Goal: Information Seeking & Learning: Learn about a topic

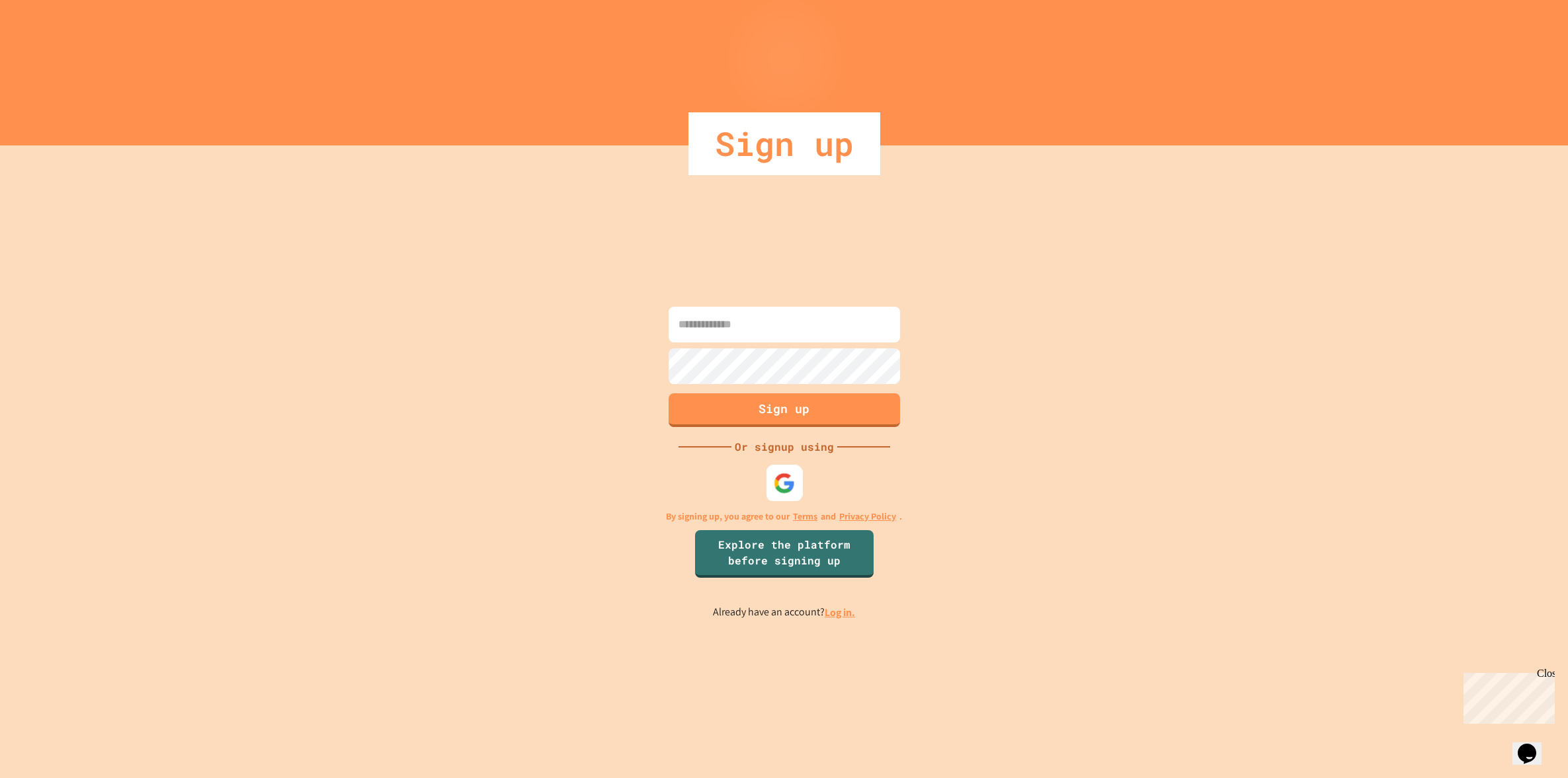
click at [794, 479] on img at bounding box center [784, 483] width 22 height 22
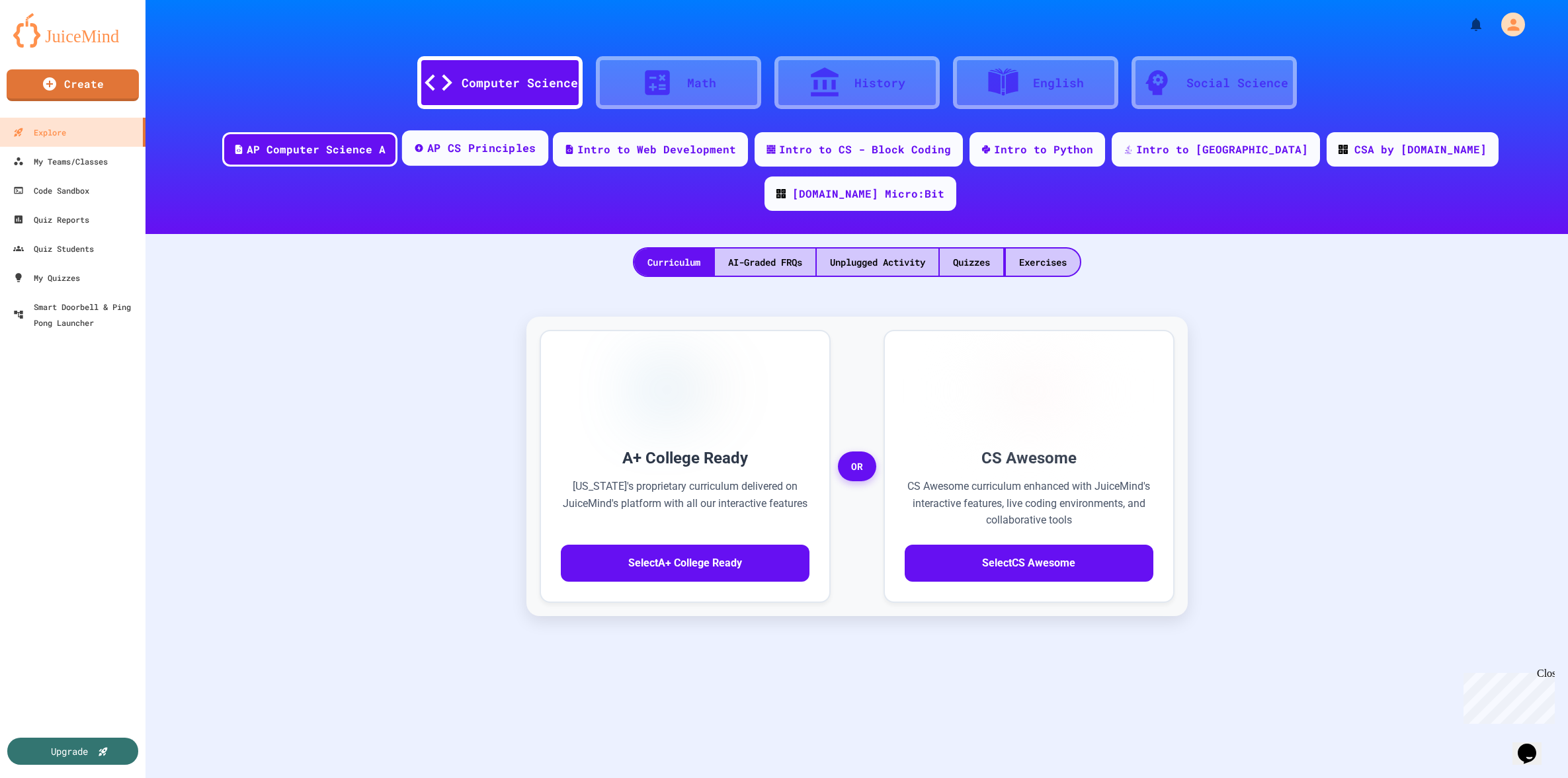
click at [477, 151] on div "AP CS Principles" at bounding box center [481, 148] width 109 height 16
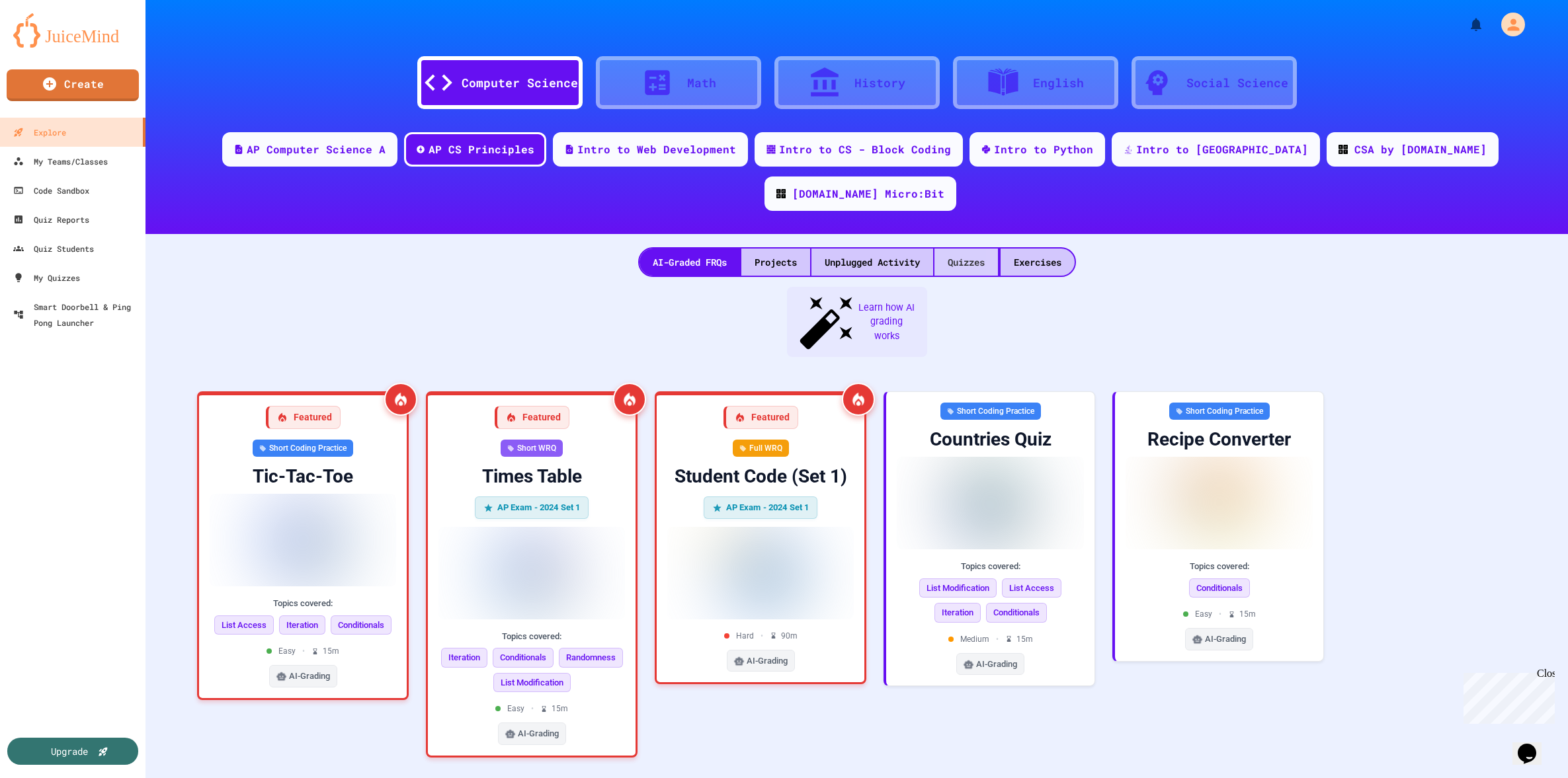
click at [963, 249] on div "Quizzes" at bounding box center [966, 262] width 63 height 27
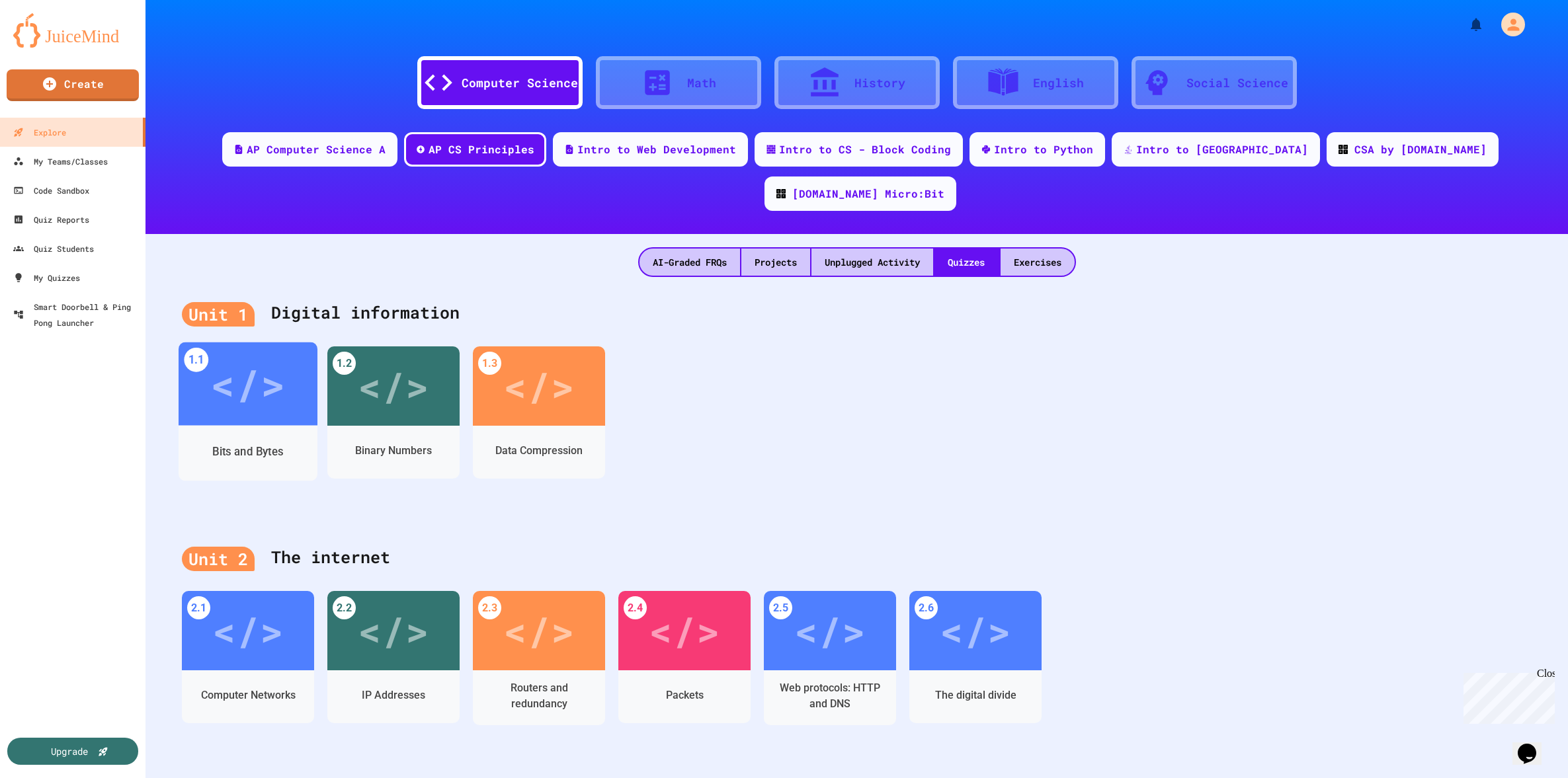
click at [256, 353] on div "</>" at bounding box center [248, 384] width 75 height 63
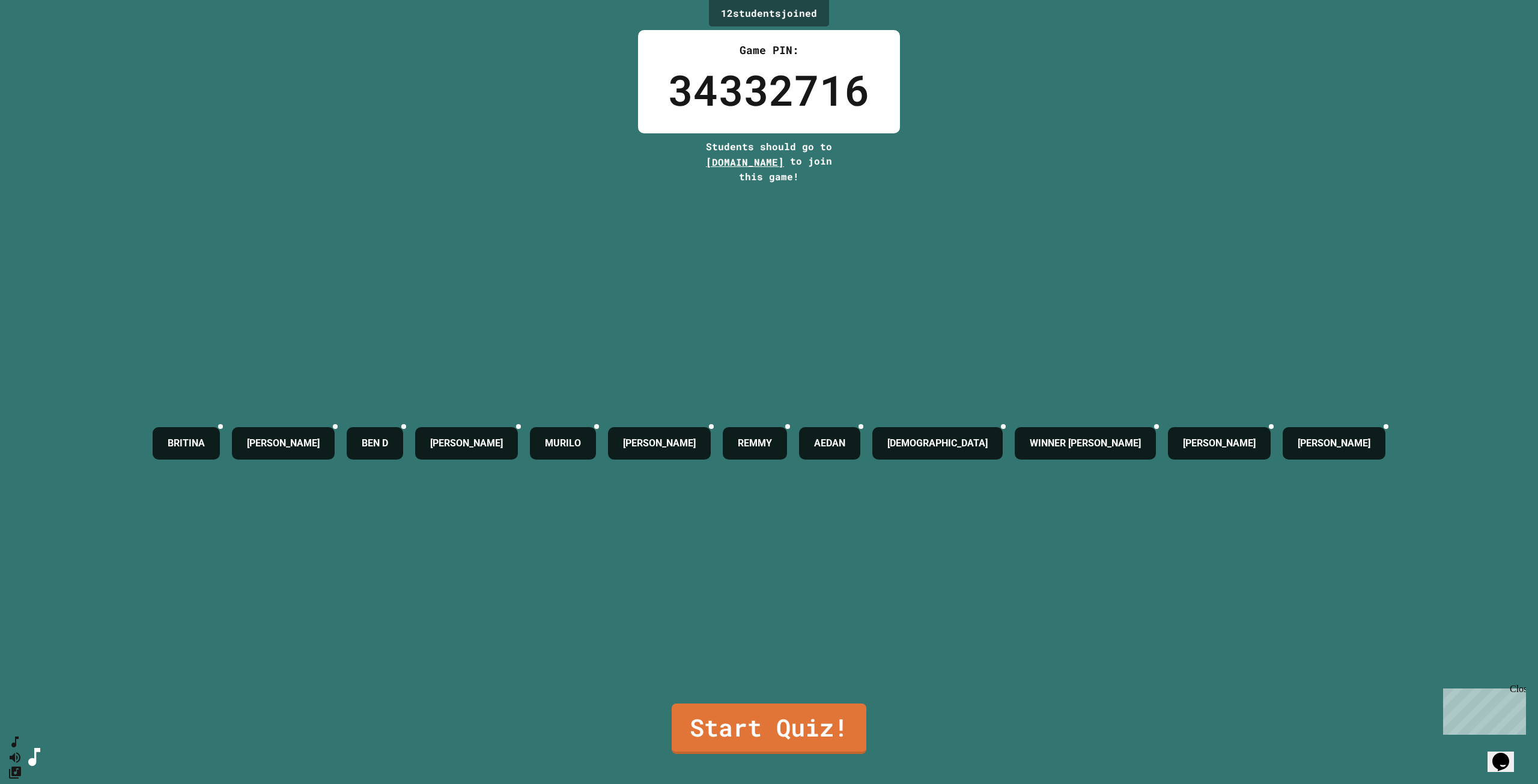
click at [1181, 660] on div "[DEMOGRAPHIC_DATA][PERSON_NAME] [PERSON_NAME] M MURILO [PERSON_NAME] AEDAN [PER…" at bounding box center [769, 444] width 1245 height 520
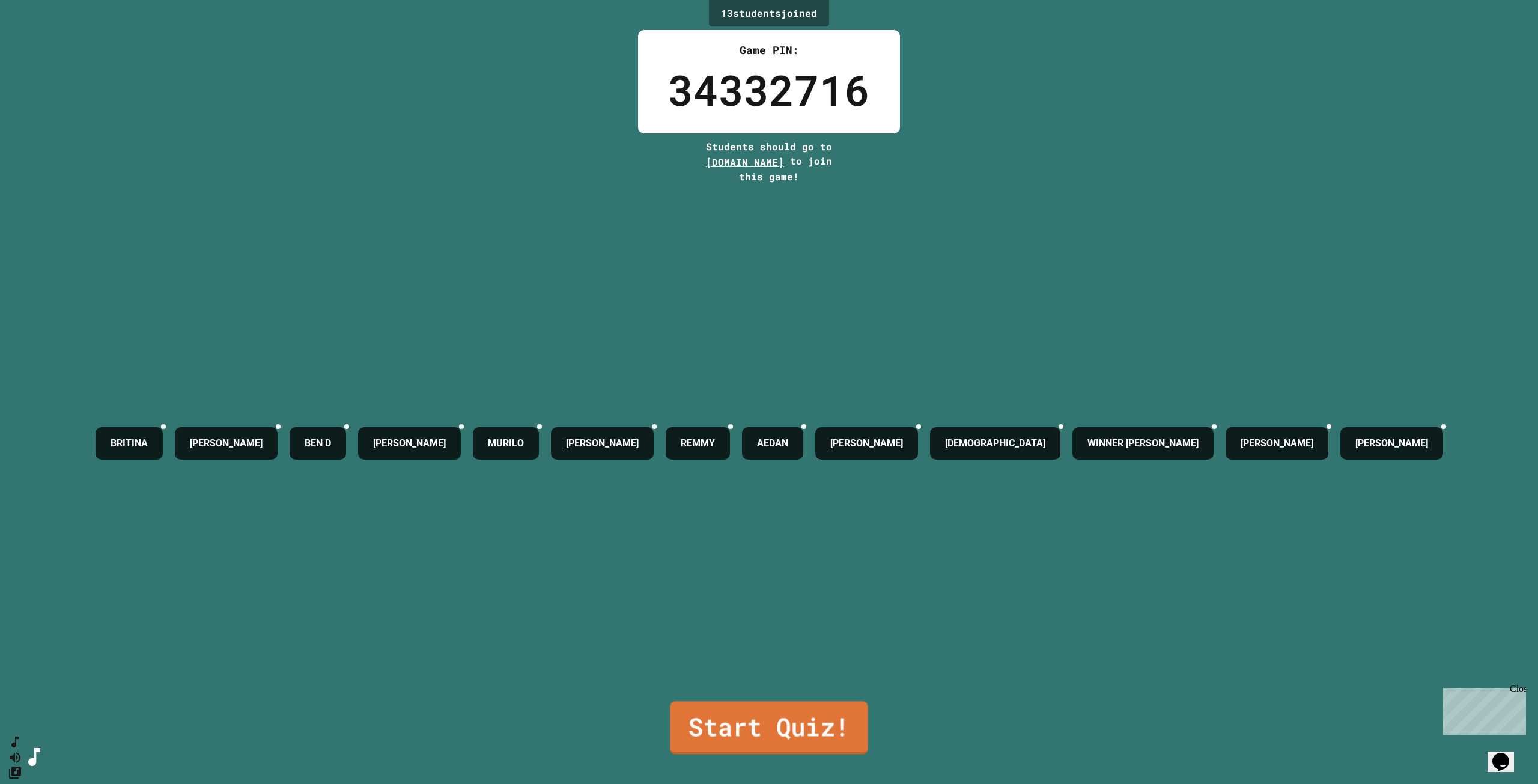
click at [774, 707] on link "Start Quiz!" at bounding box center [769, 727] width 197 height 53
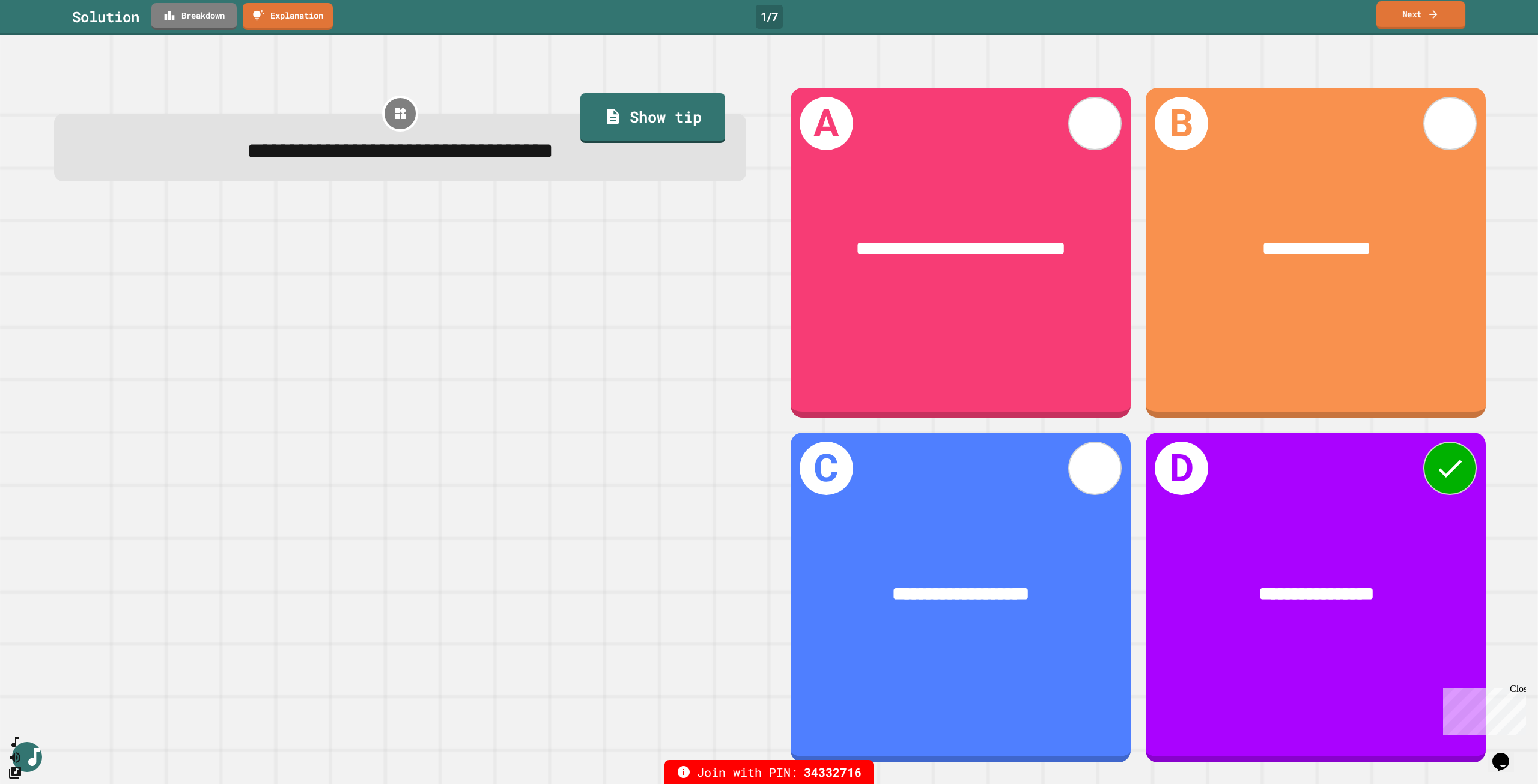
click at [1407, 16] on link "Next" at bounding box center [1421, 16] width 89 height 28
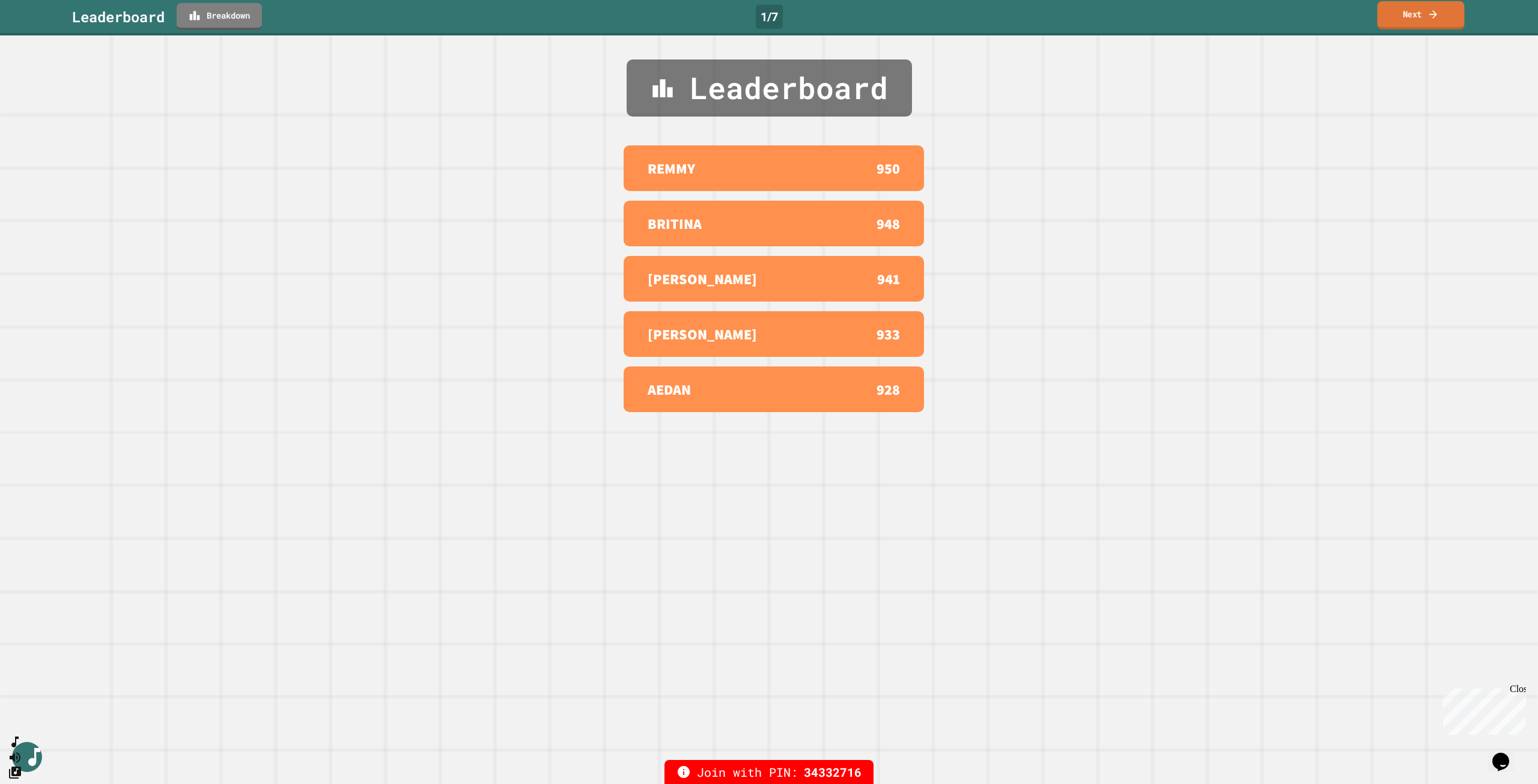
click at [1406, 16] on link "Next" at bounding box center [1420, 16] width 87 height 28
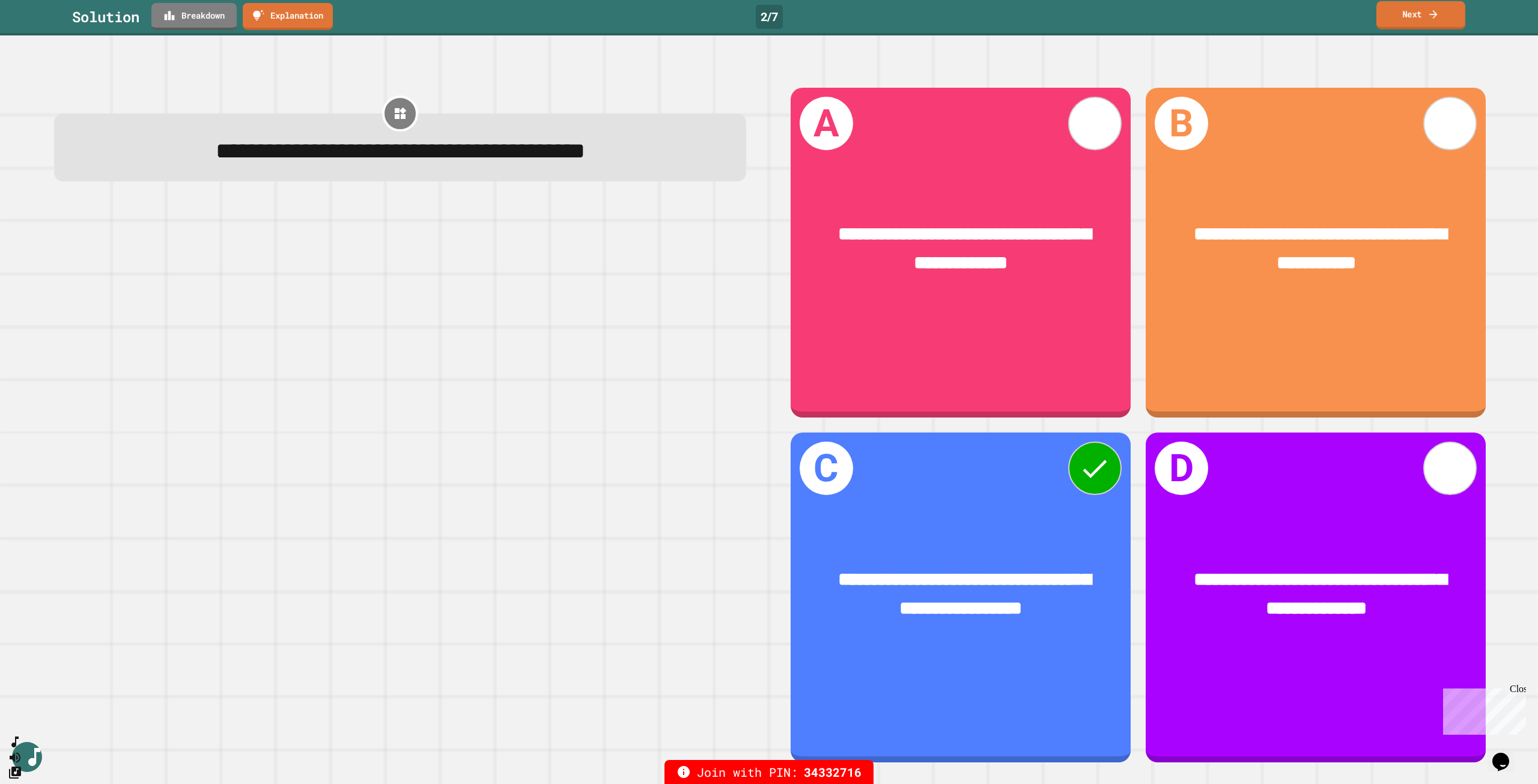
click at [1406, 16] on link "Next" at bounding box center [1421, 16] width 89 height 28
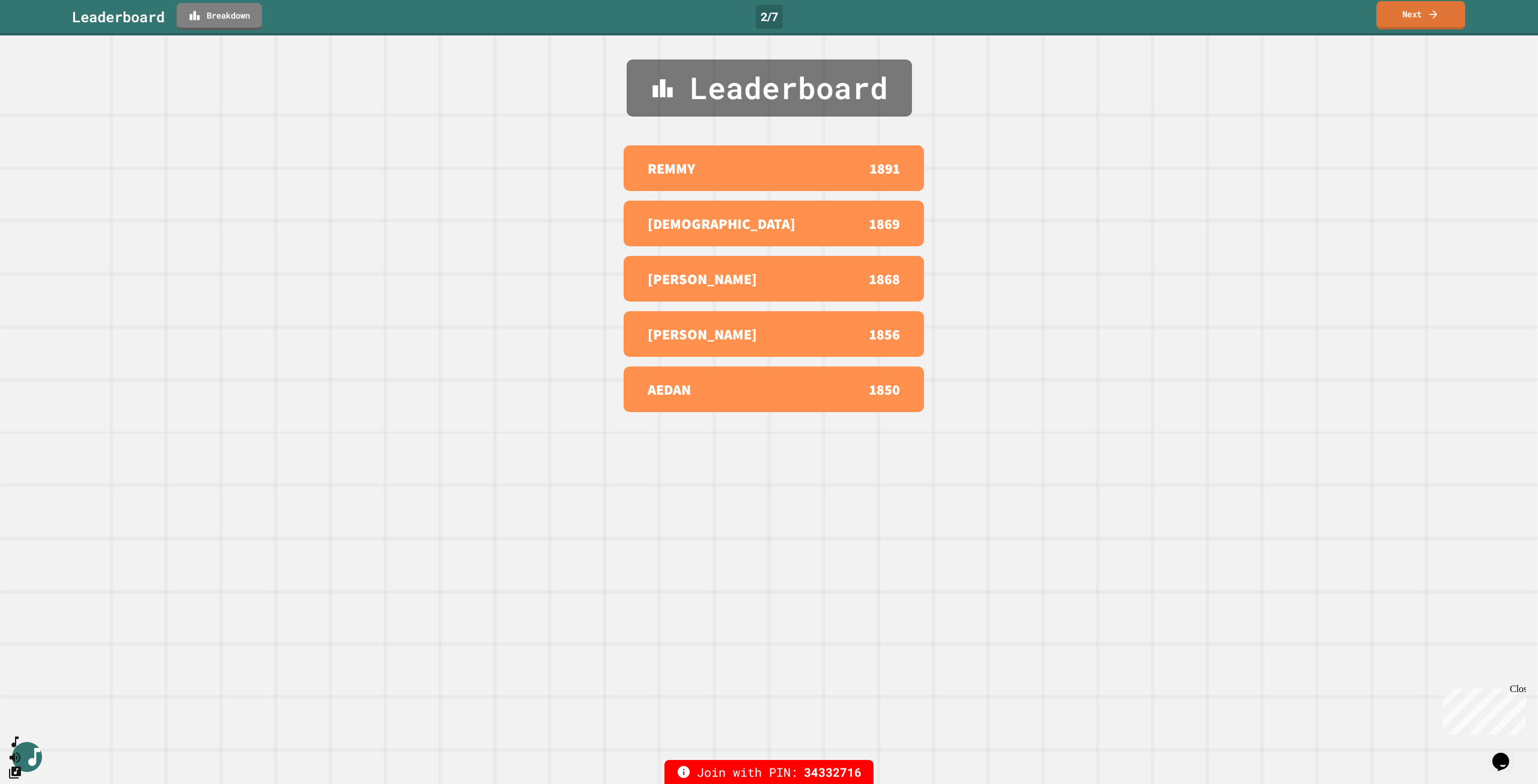
click at [1411, 13] on link "Next" at bounding box center [1421, 16] width 89 height 28
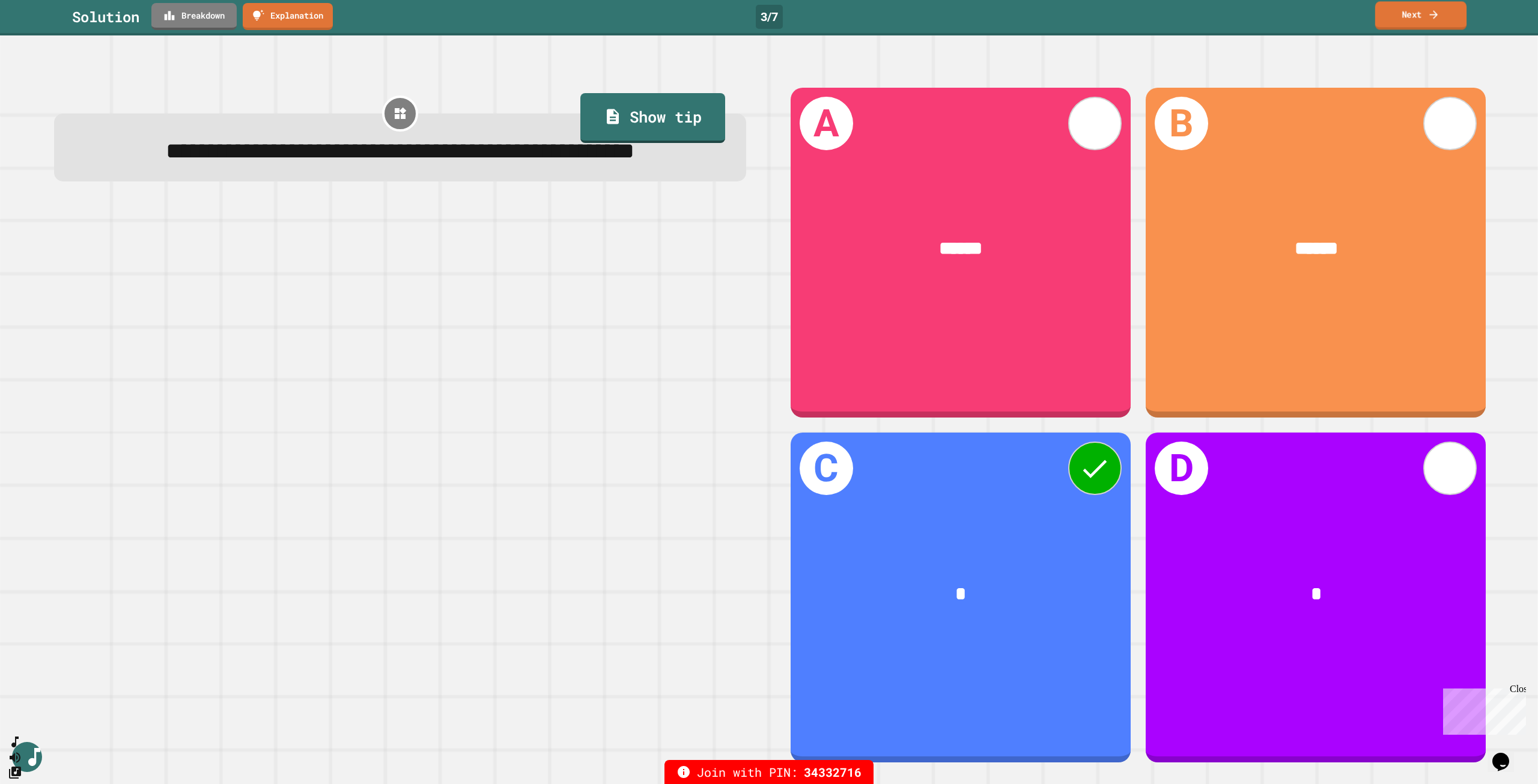
click at [1424, 17] on icon at bounding box center [1433, 14] width 12 height 13
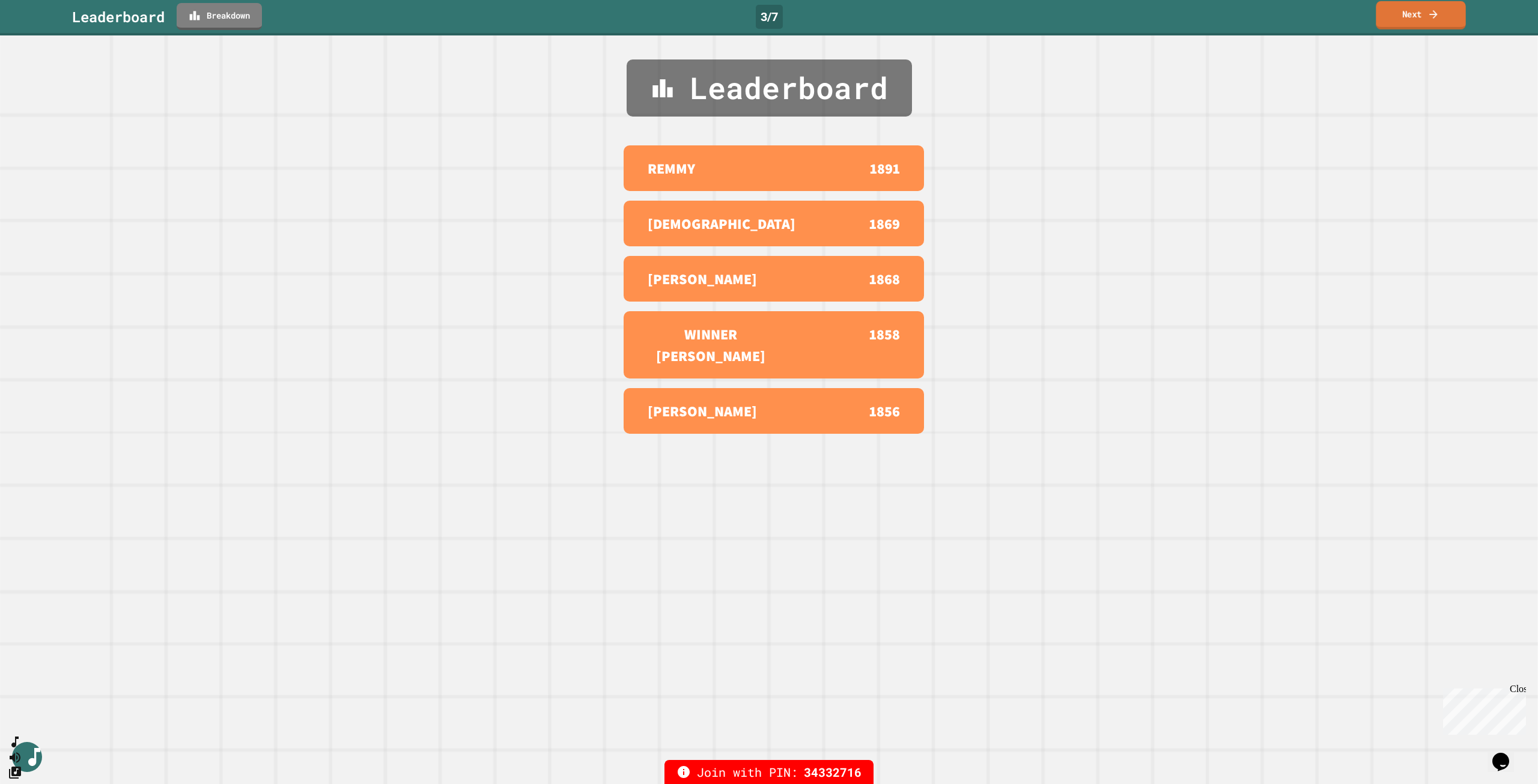
click at [1423, 15] on link "Next" at bounding box center [1421, 16] width 90 height 28
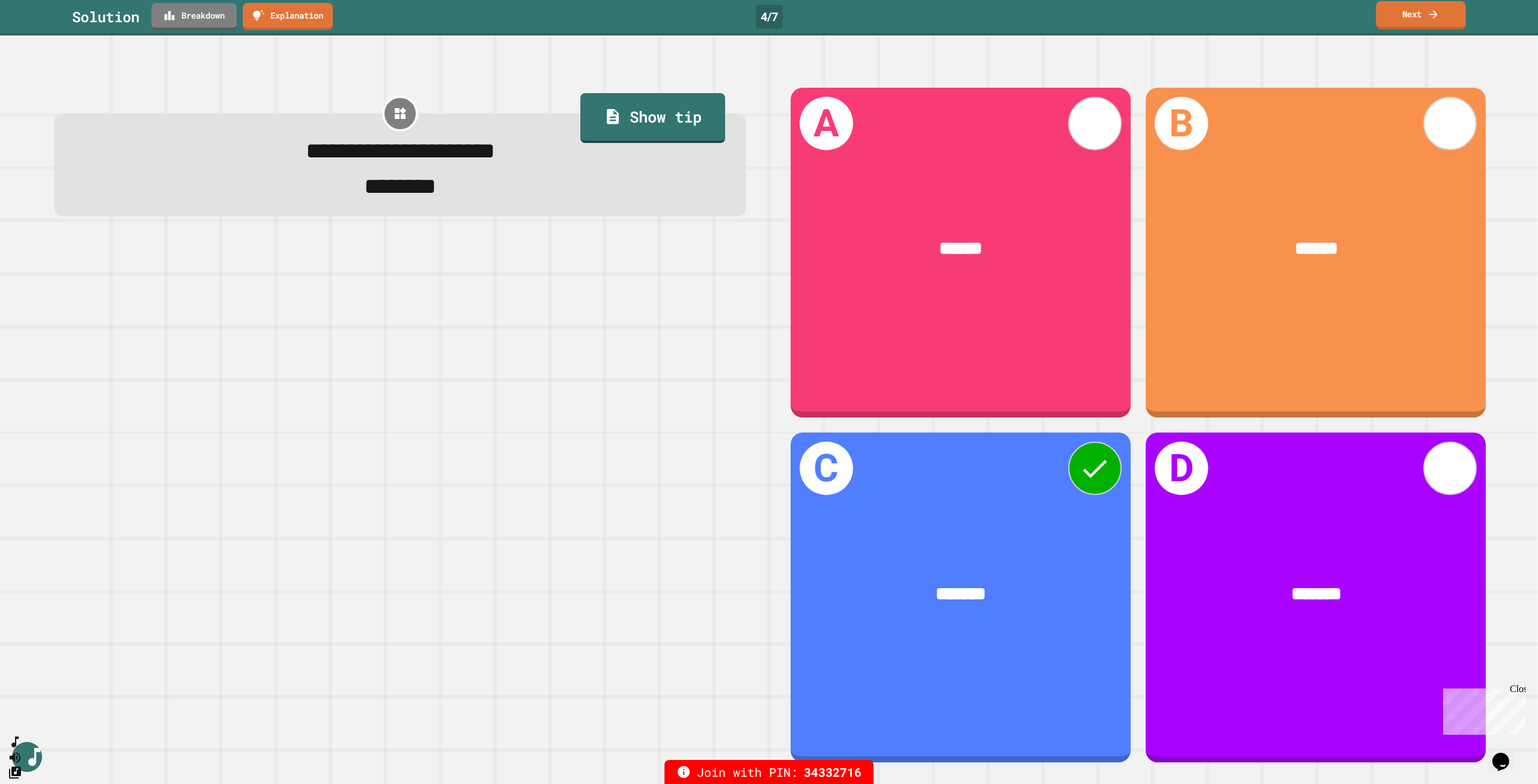
click at [1420, 16] on link "Next" at bounding box center [1421, 16] width 90 height 28
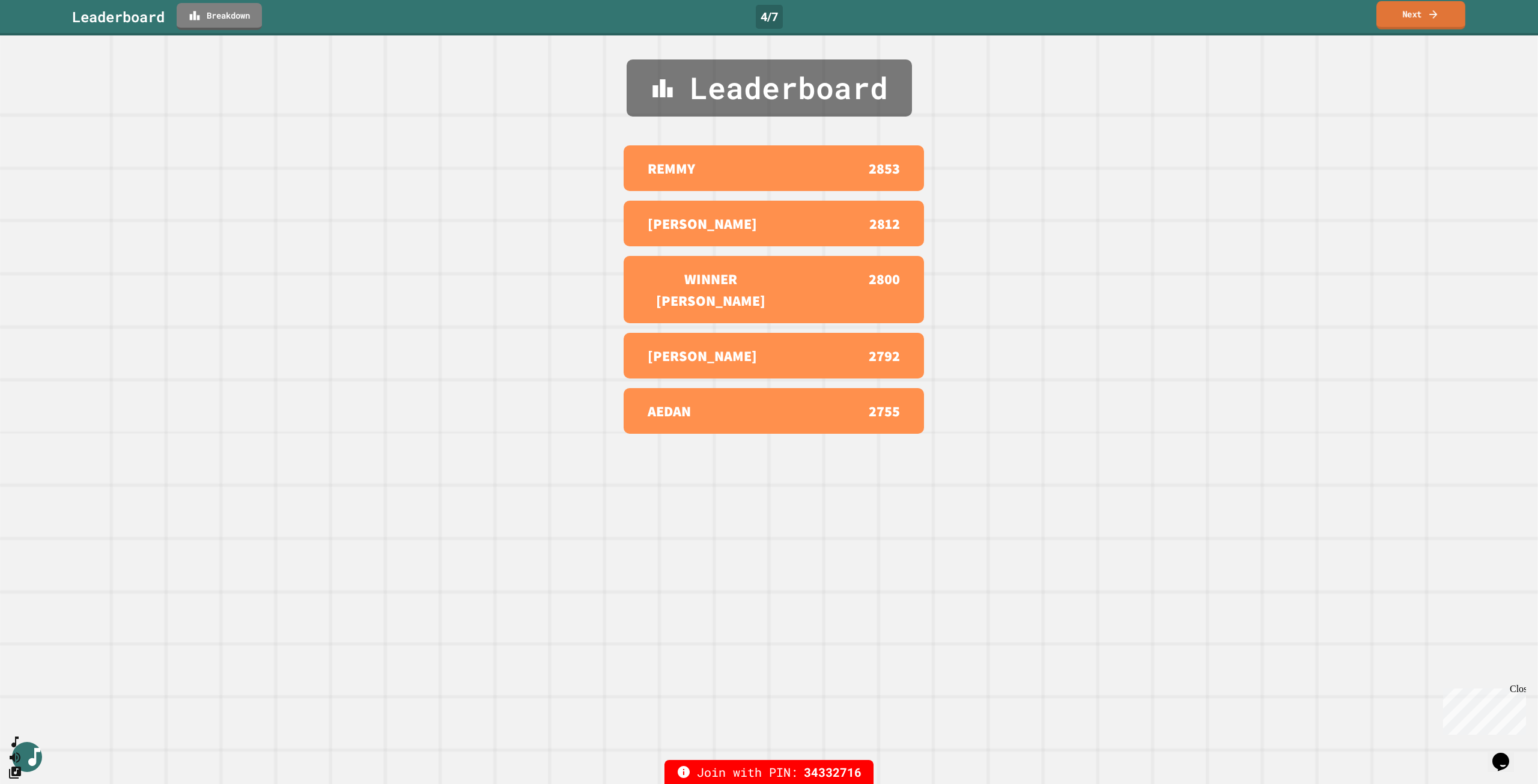
click at [1420, 16] on link "Next" at bounding box center [1421, 16] width 89 height 28
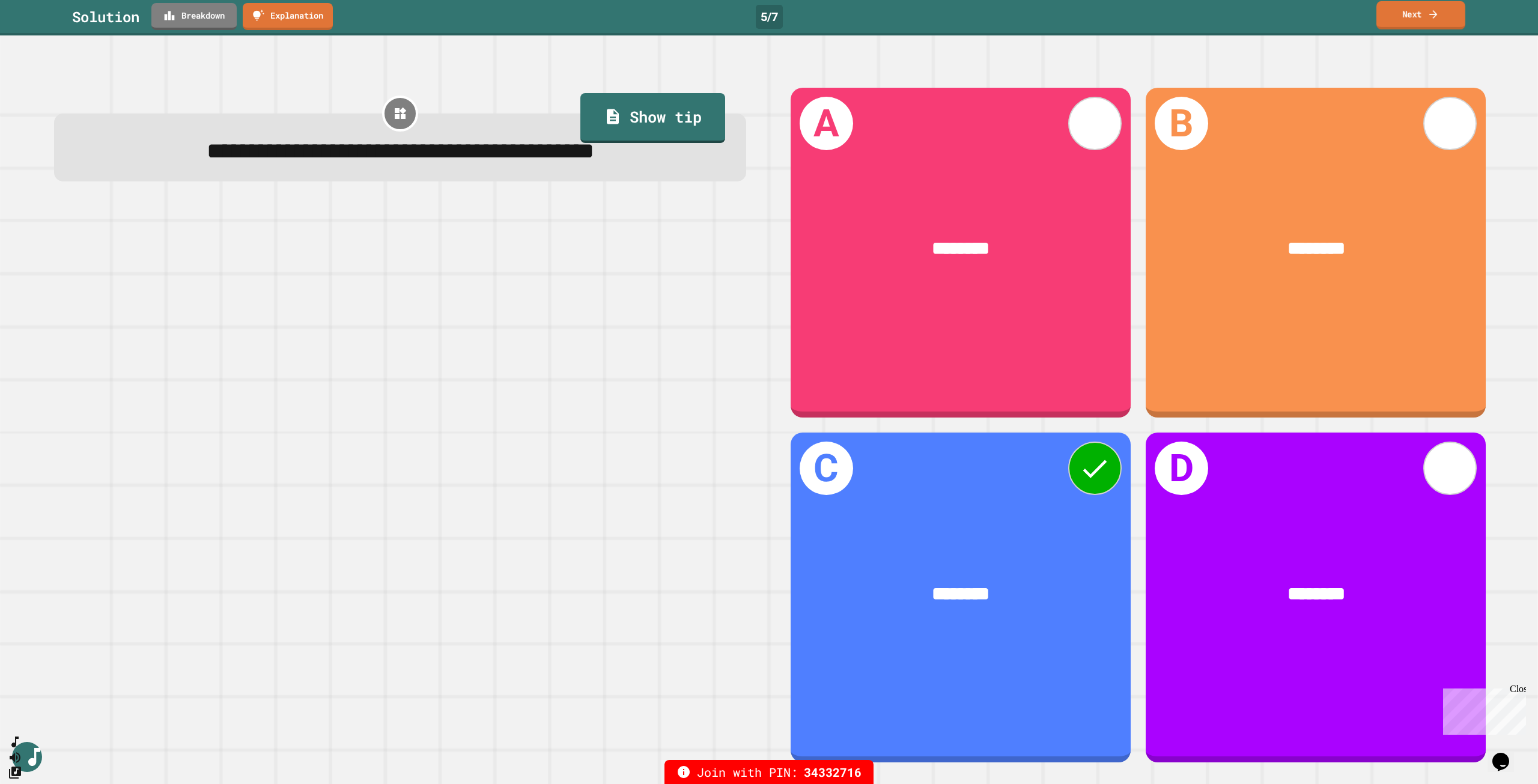
click at [1424, 10] on link "Next" at bounding box center [1421, 16] width 89 height 28
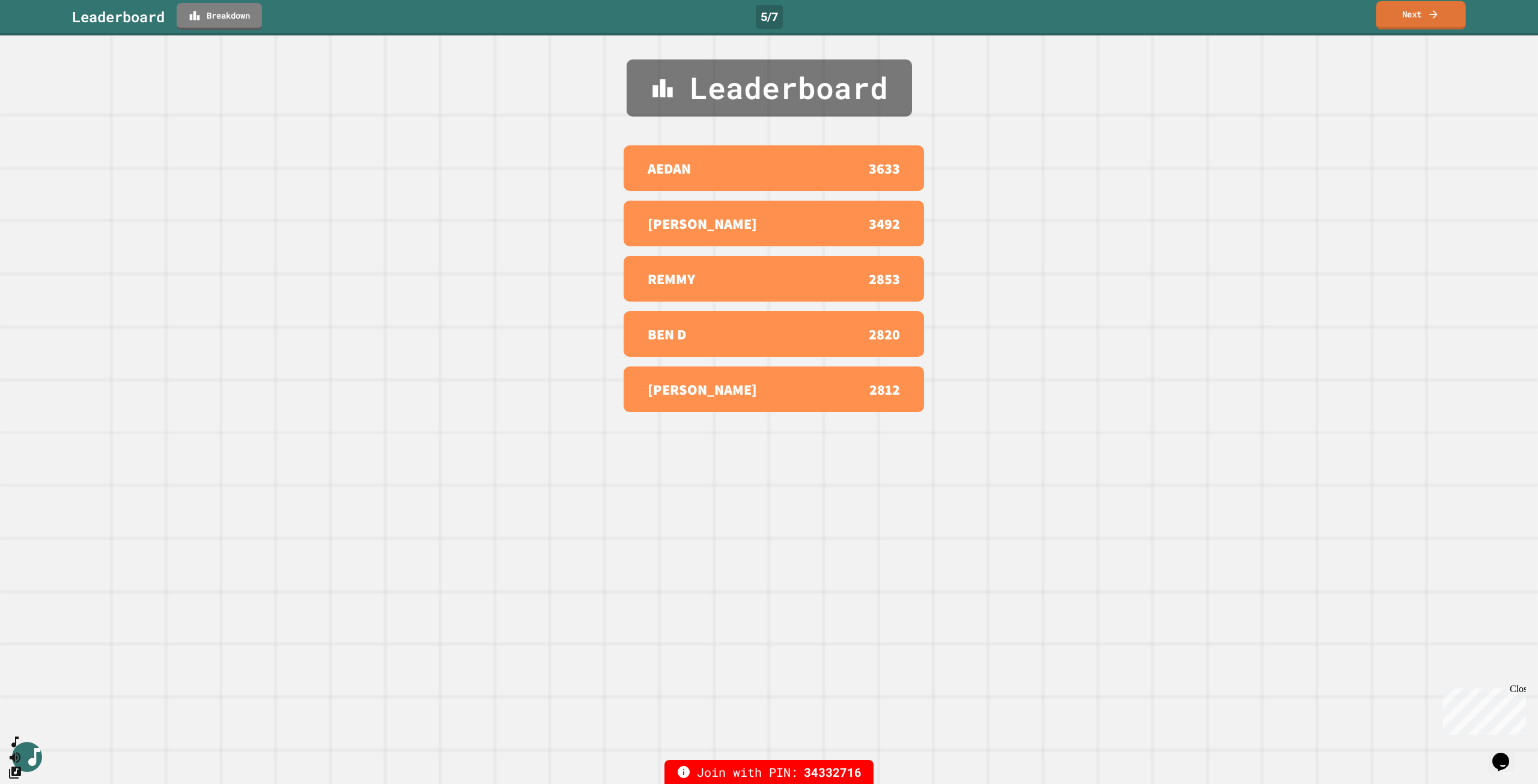
click at [1419, 11] on link "Next" at bounding box center [1421, 16] width 90 height 28
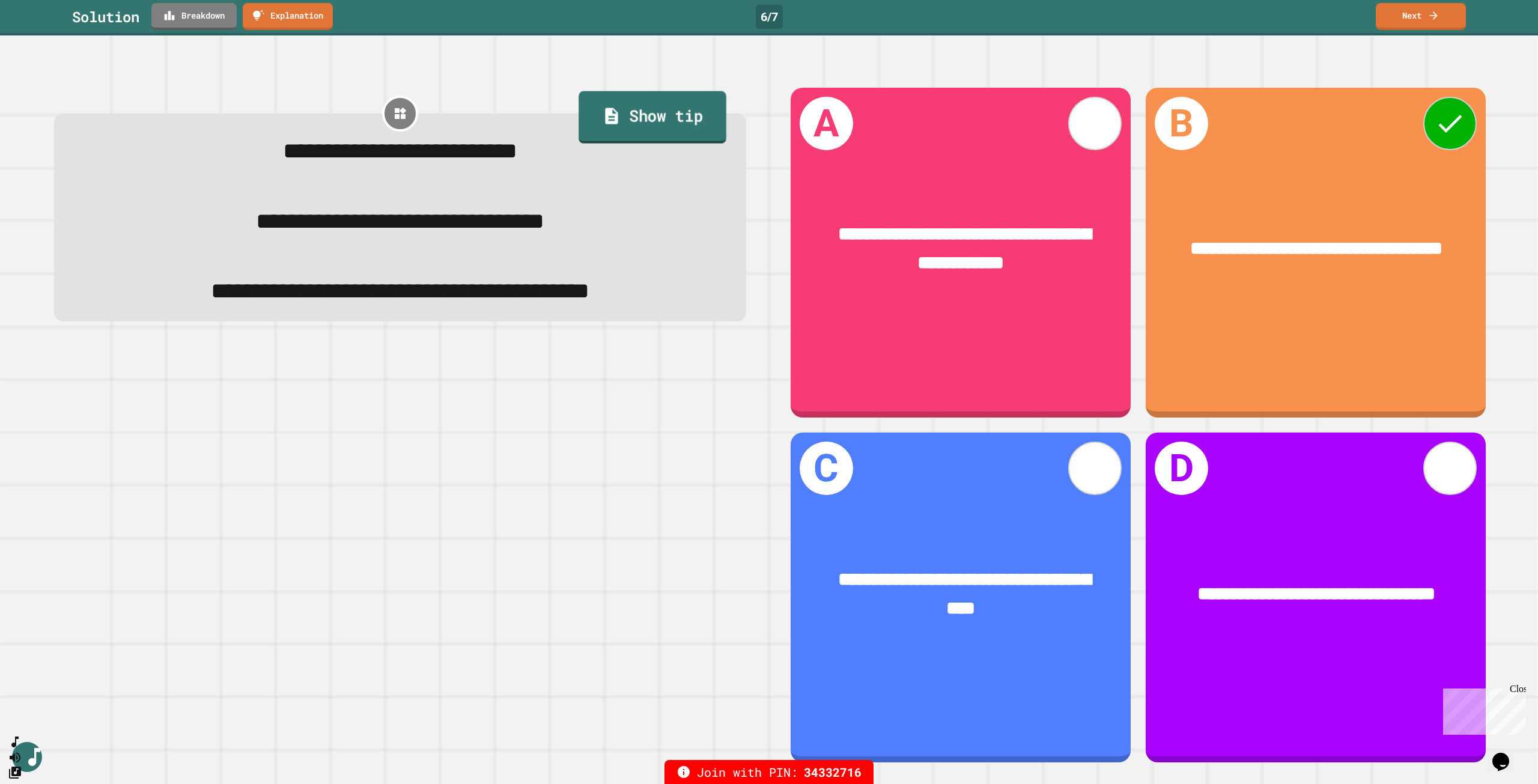
click at [676, 129] on link "Show tip" at bounding box center [652, 117] width 148 height 53
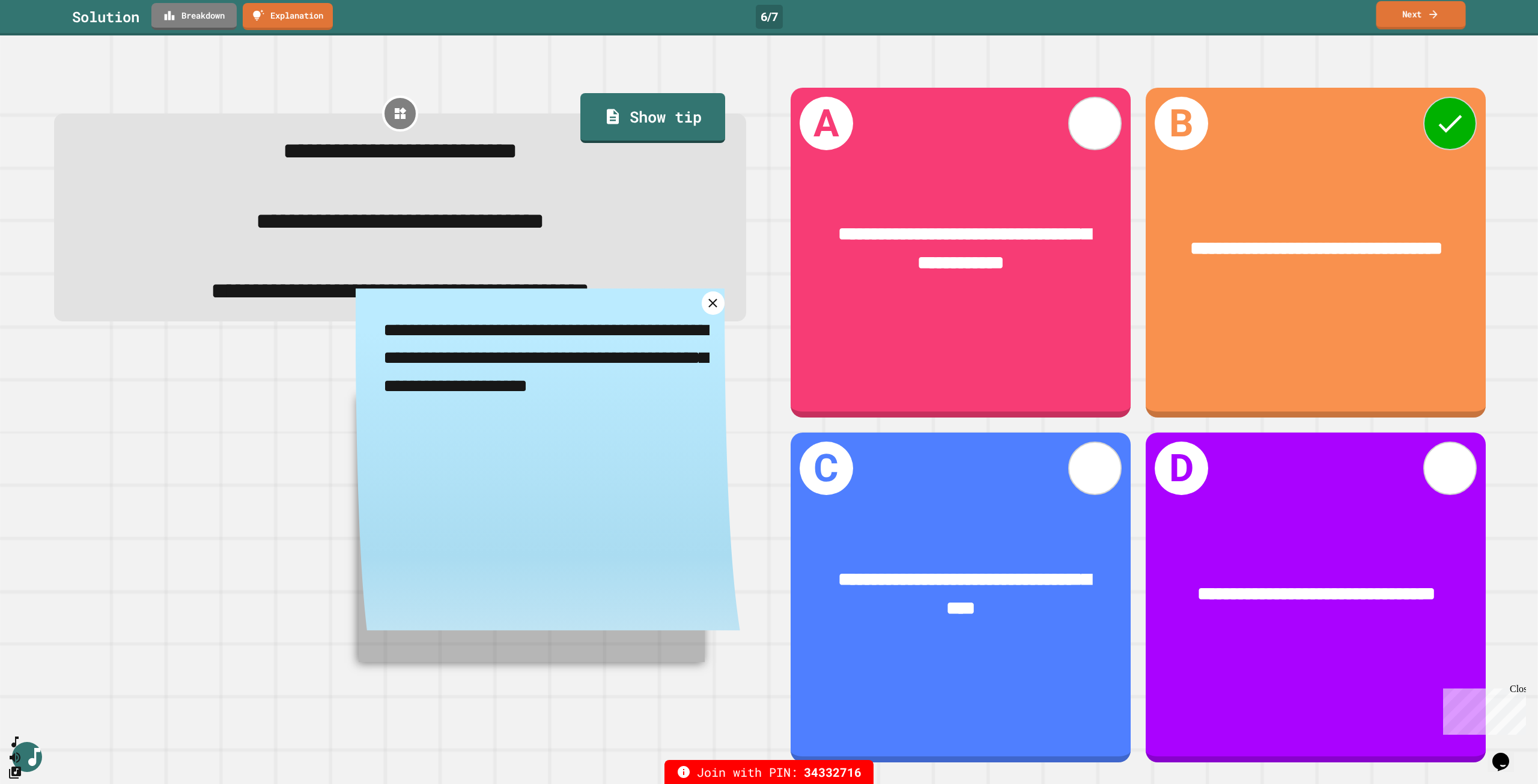
click at [1424, 15] on icon at bounding box center [1433, 14] width 12 height 13
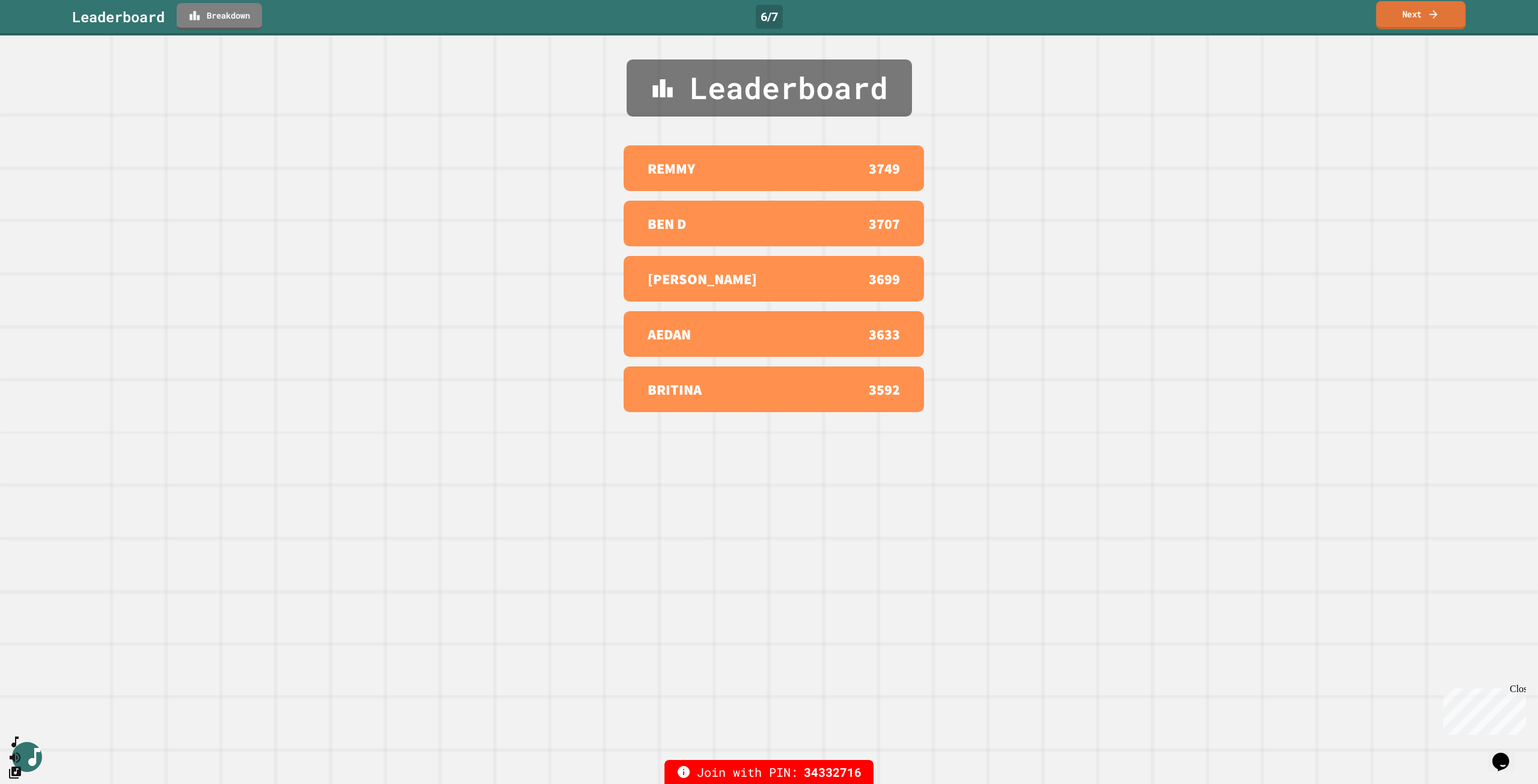
click at [1424, 16] on link "Next" at bounding box center [1421, 16] width 90 height 28
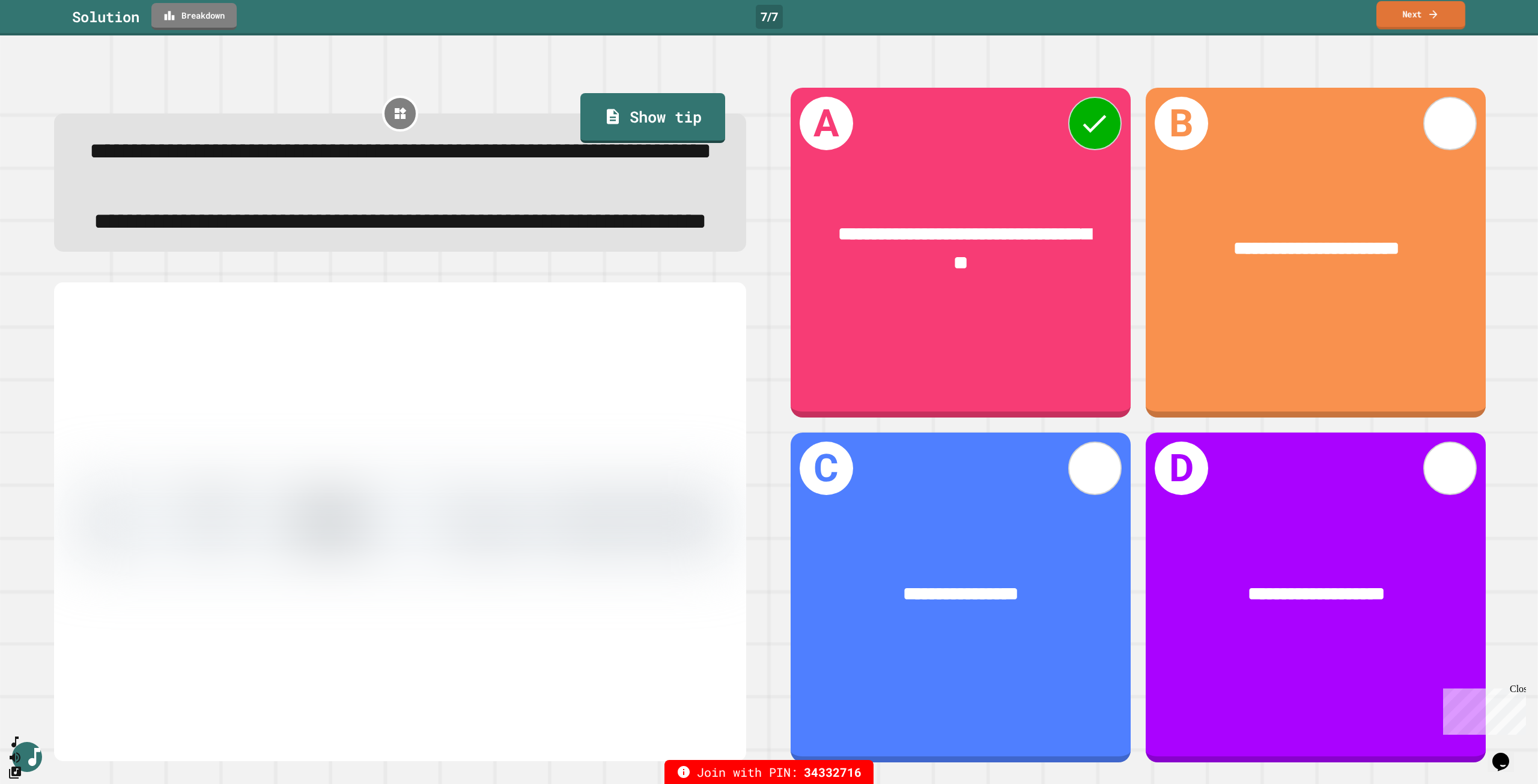
click at [1424, 11] on icon at bounding box center [1433, 14] width 12 height 13
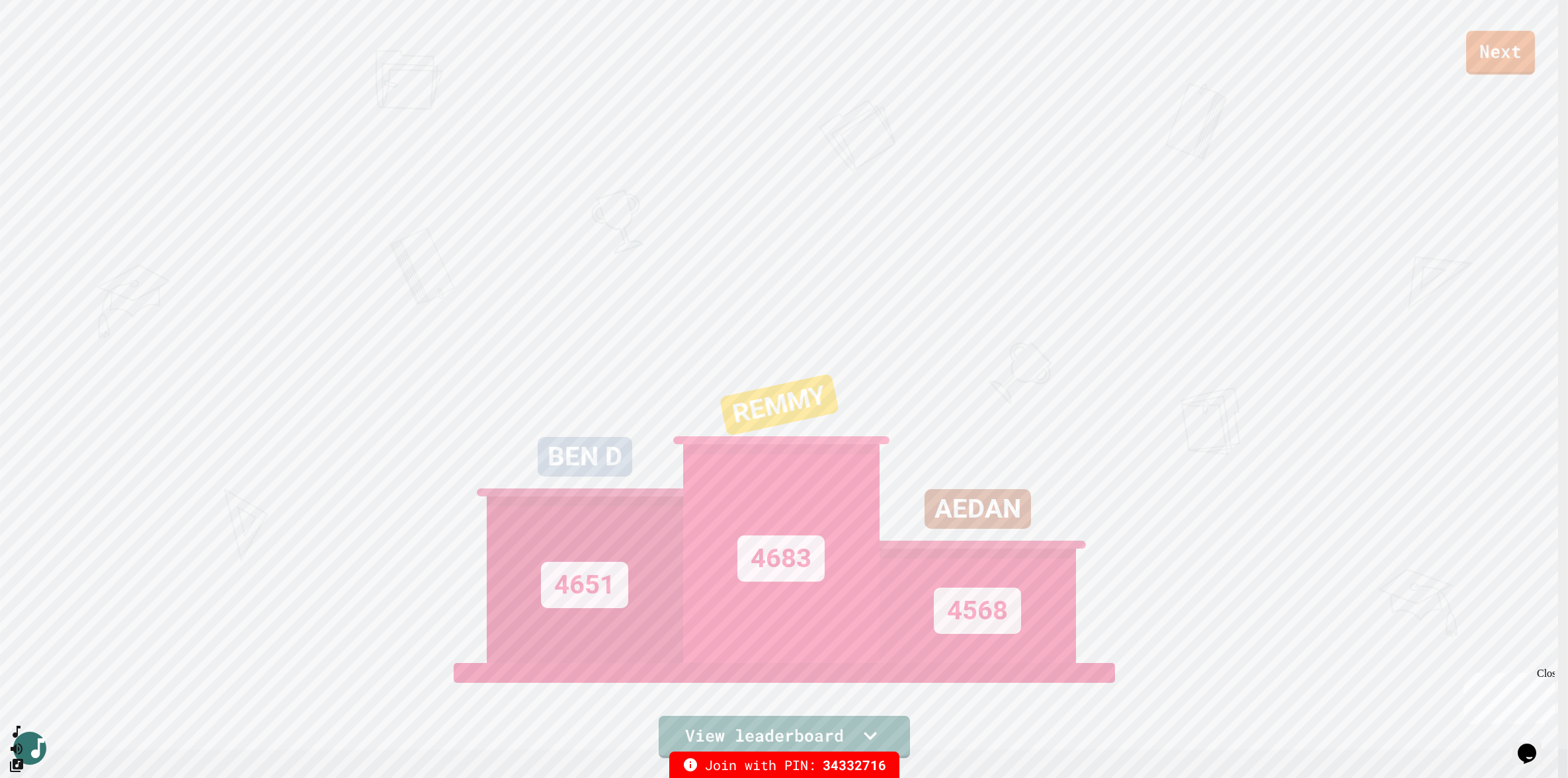
click at [1520, 62] on link "Next" at bounding box center [1501, 53] width 69 height 44
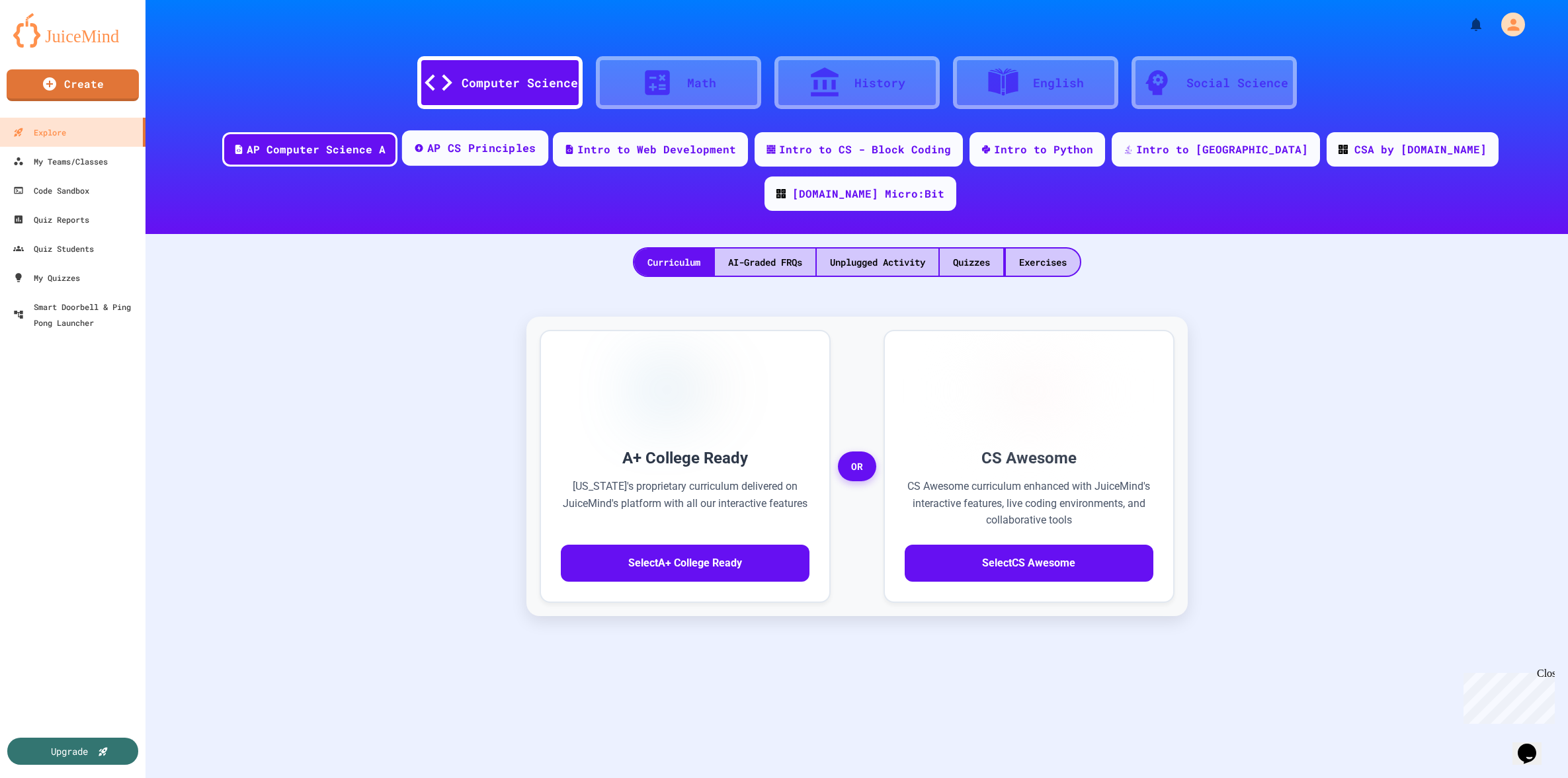
click at [450, 152] on div "AP CS Principles" at bounding box center [481, 148] width 109 height 16
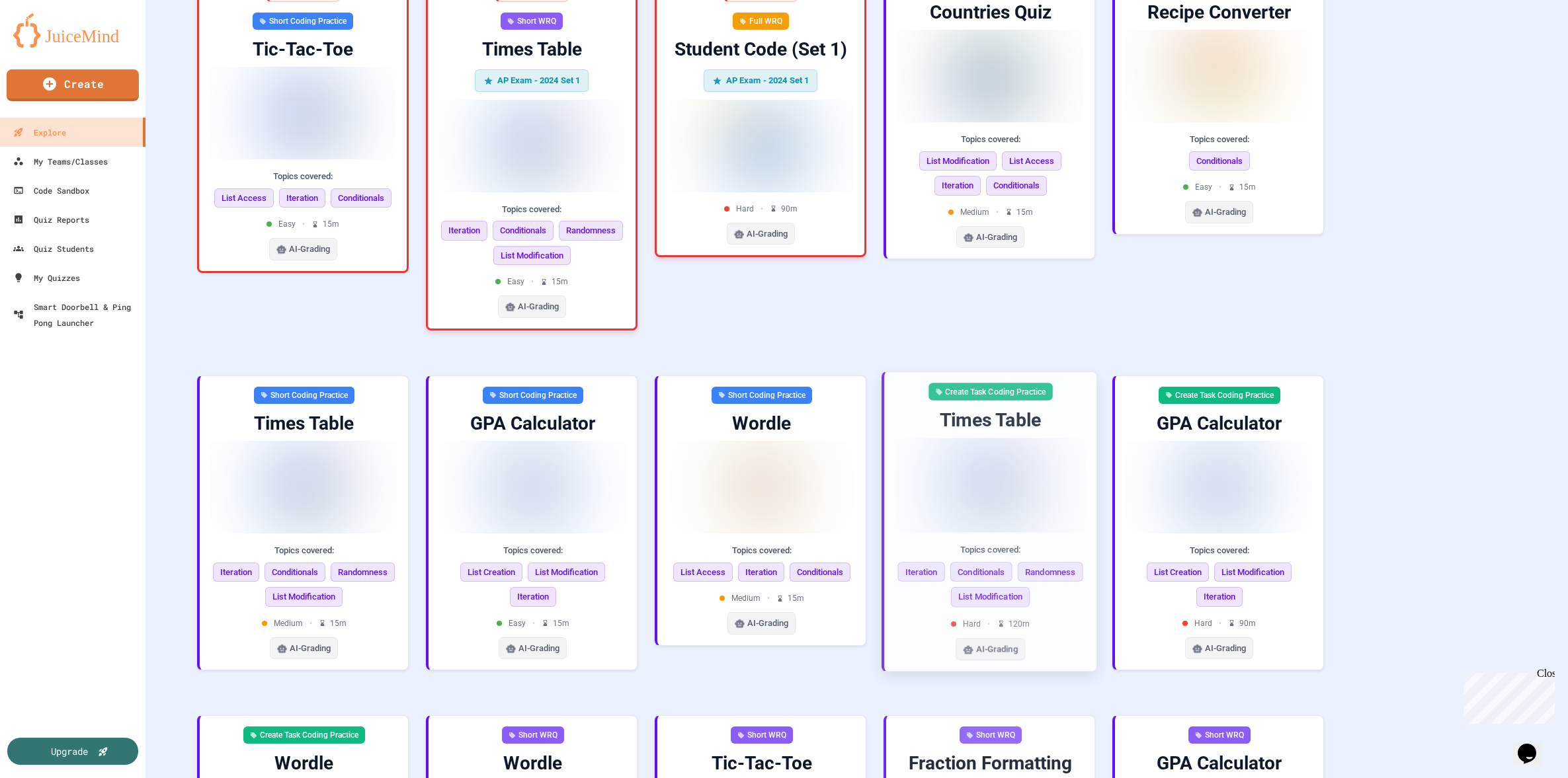
scroll to position [163, 0]
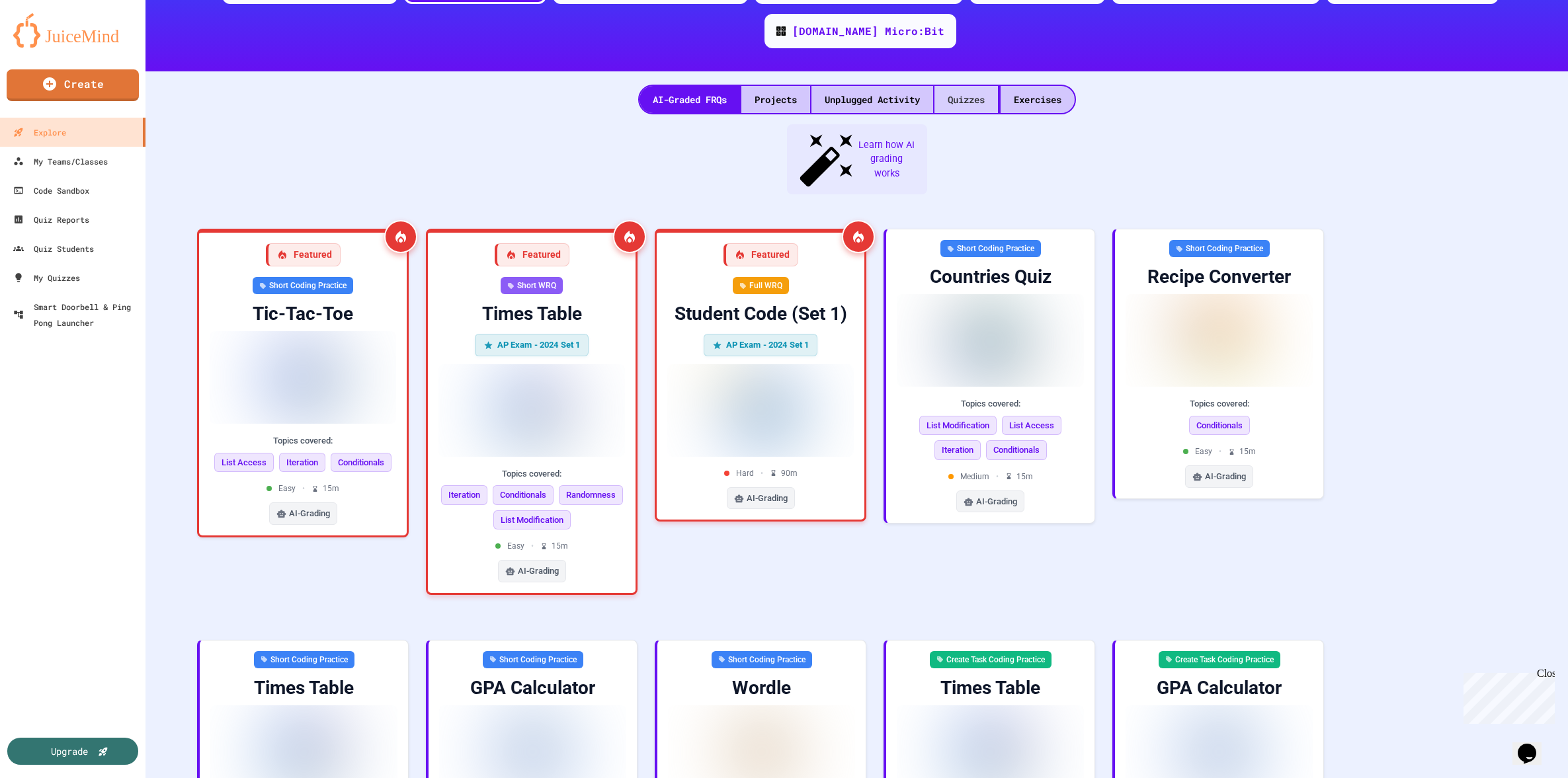
click at [967, 86] on div "Quizzes" at bounding box center [966, 99] width 63 height 27
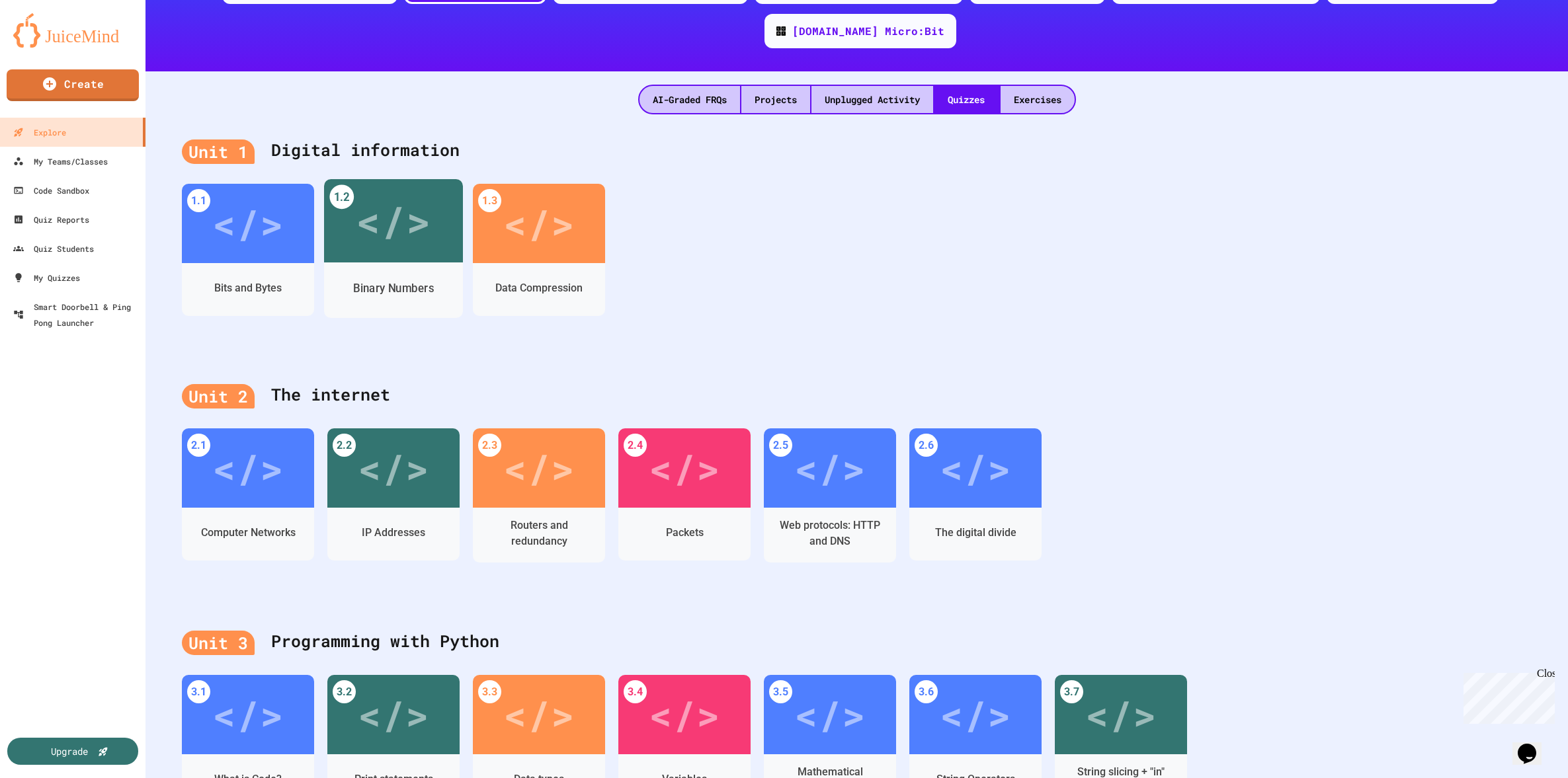
click at [376, 190] on div "</>" at bounding box center [393, 221] width 75 height 63
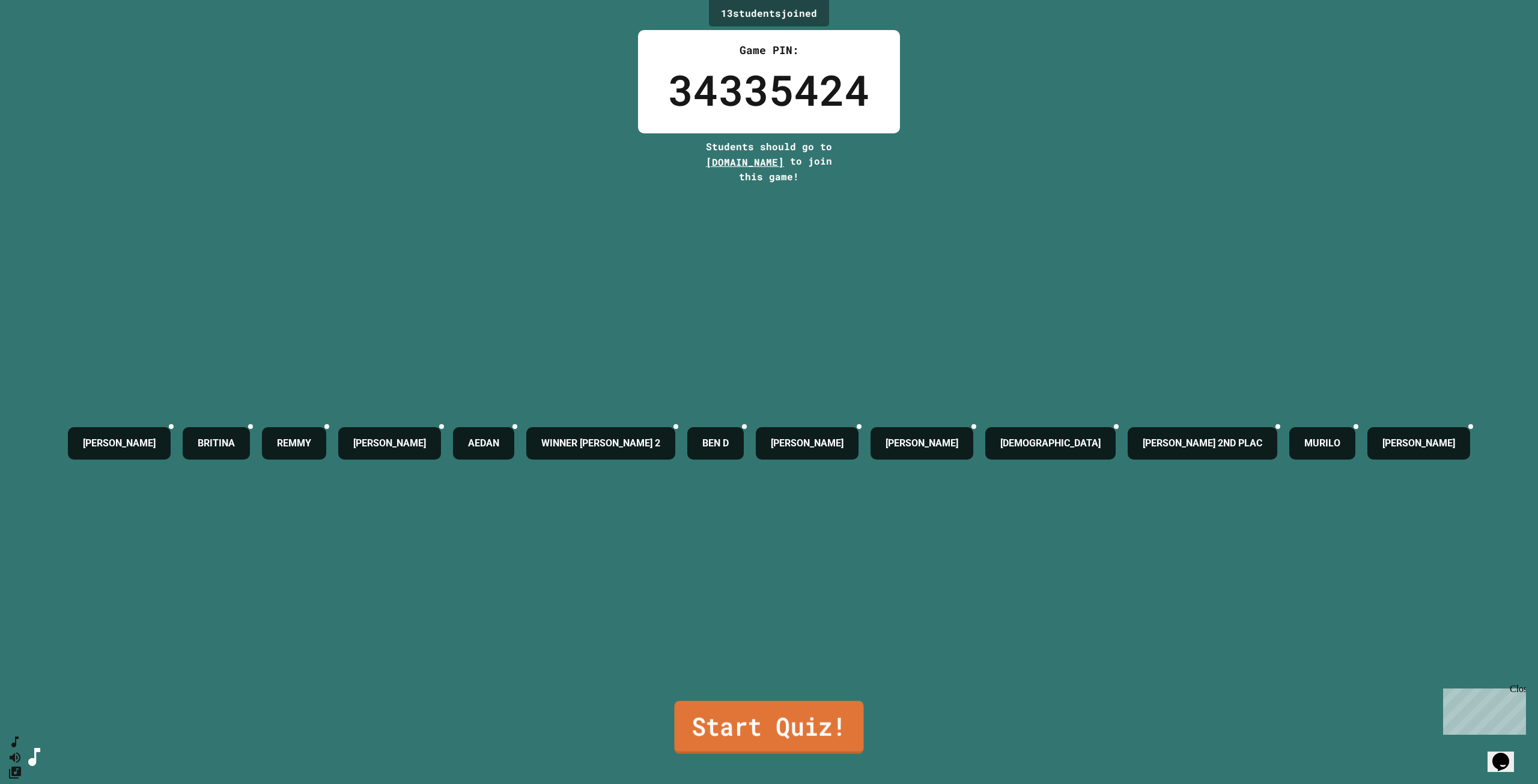
click at [752, 707] on link "Start Quiz!" at bounding box center [769, 727] width 189 height 53
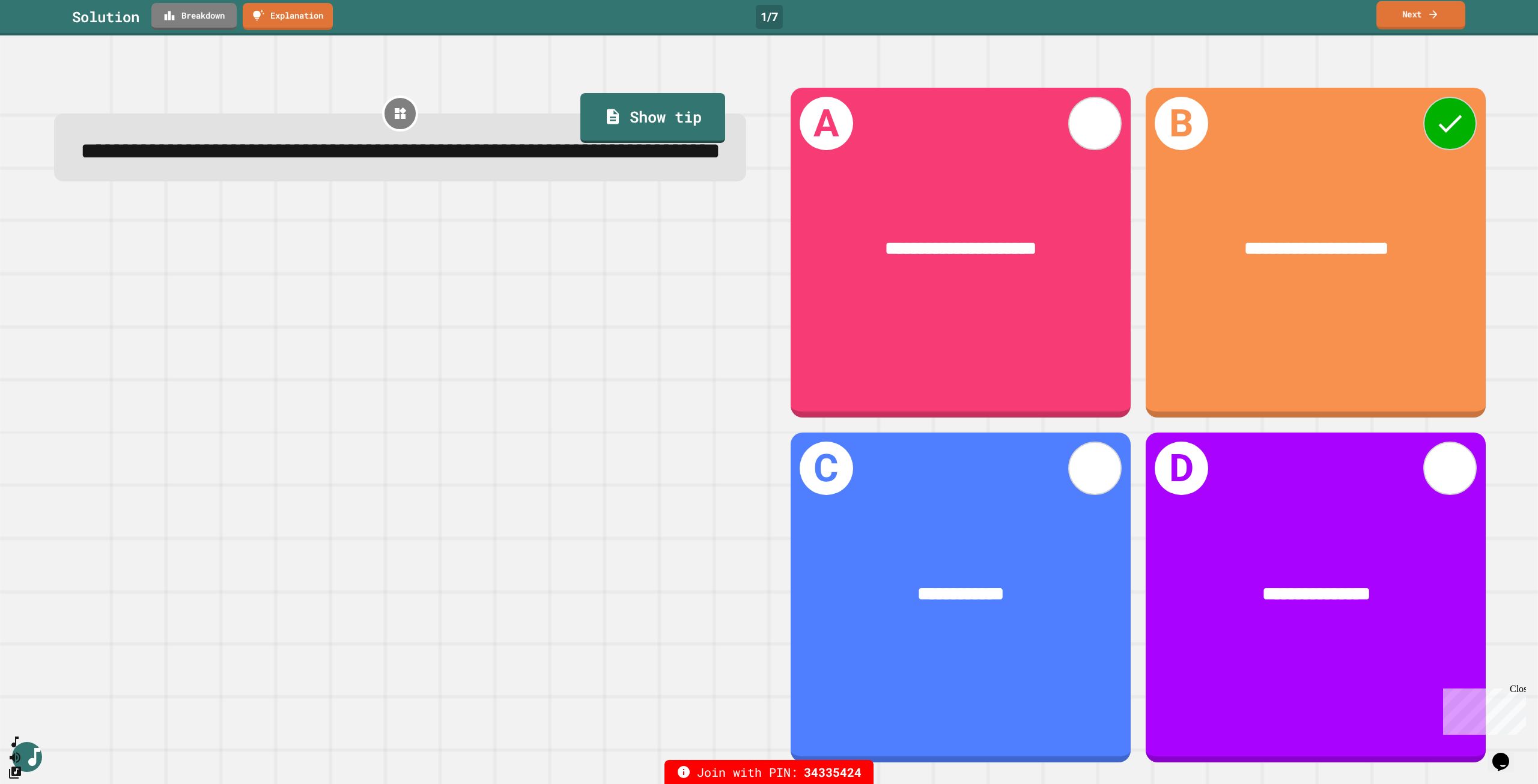
click at [1424, 20] on icon at bounding box center [1433, 14] width 12 height 13
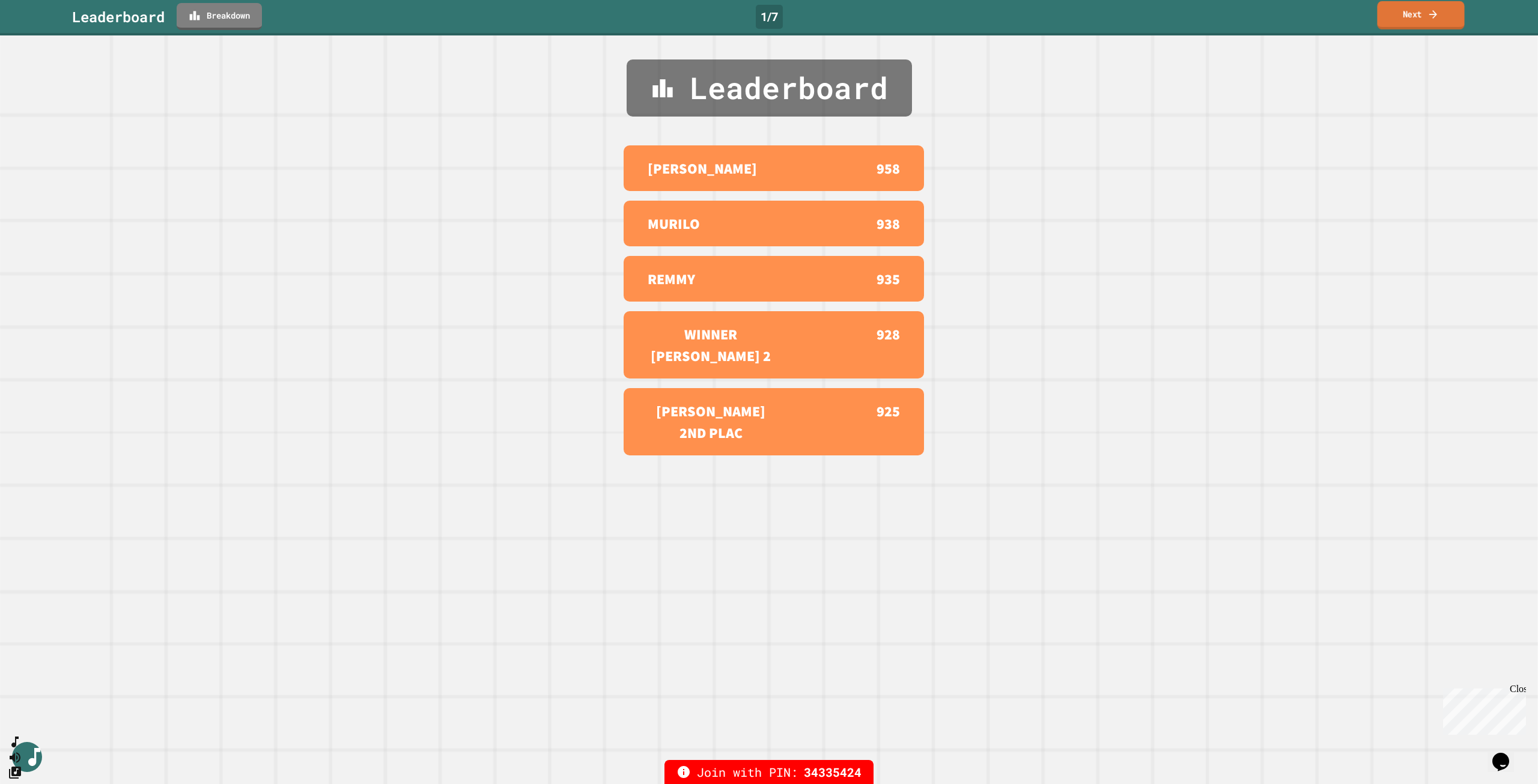
click at [1404, 12] on link "Next" at bounding box center [1420, 16] width 87 height 28
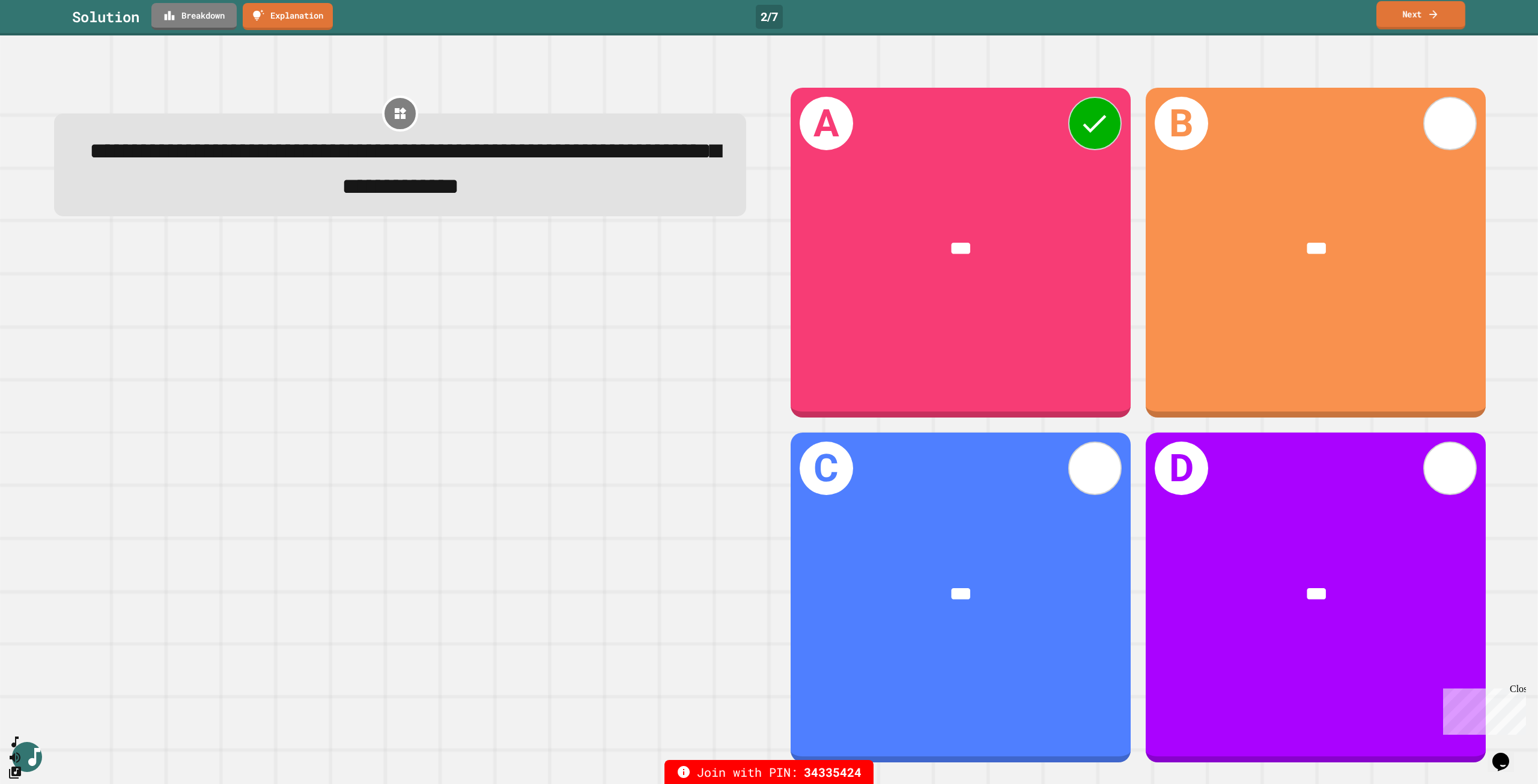
click at [1414, 11] on link "Next" at bounding box center [1421, 16] width 89 height 28
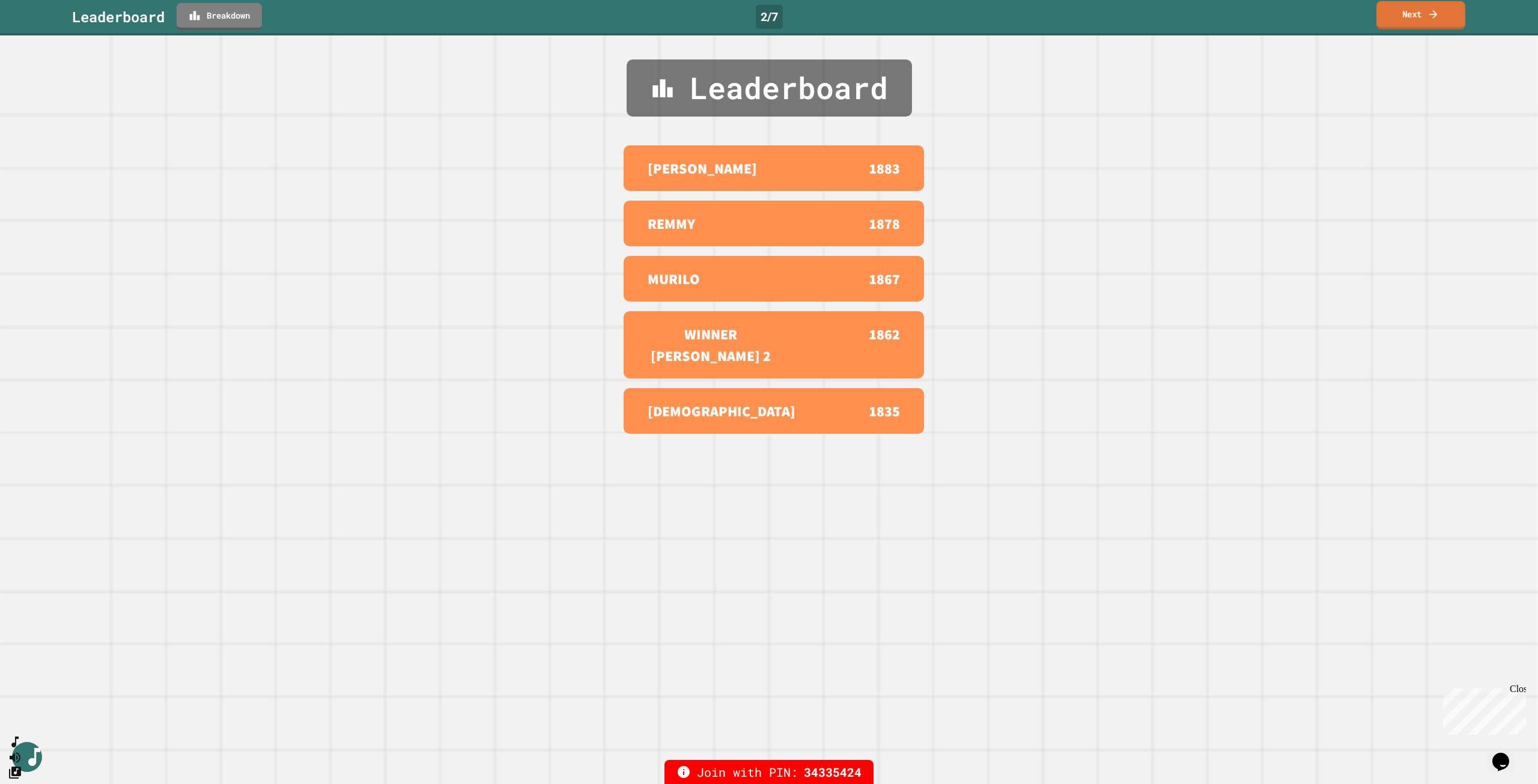
click at [1424, 13] on icon at bounding box center [1433, 14] width 12 height 13
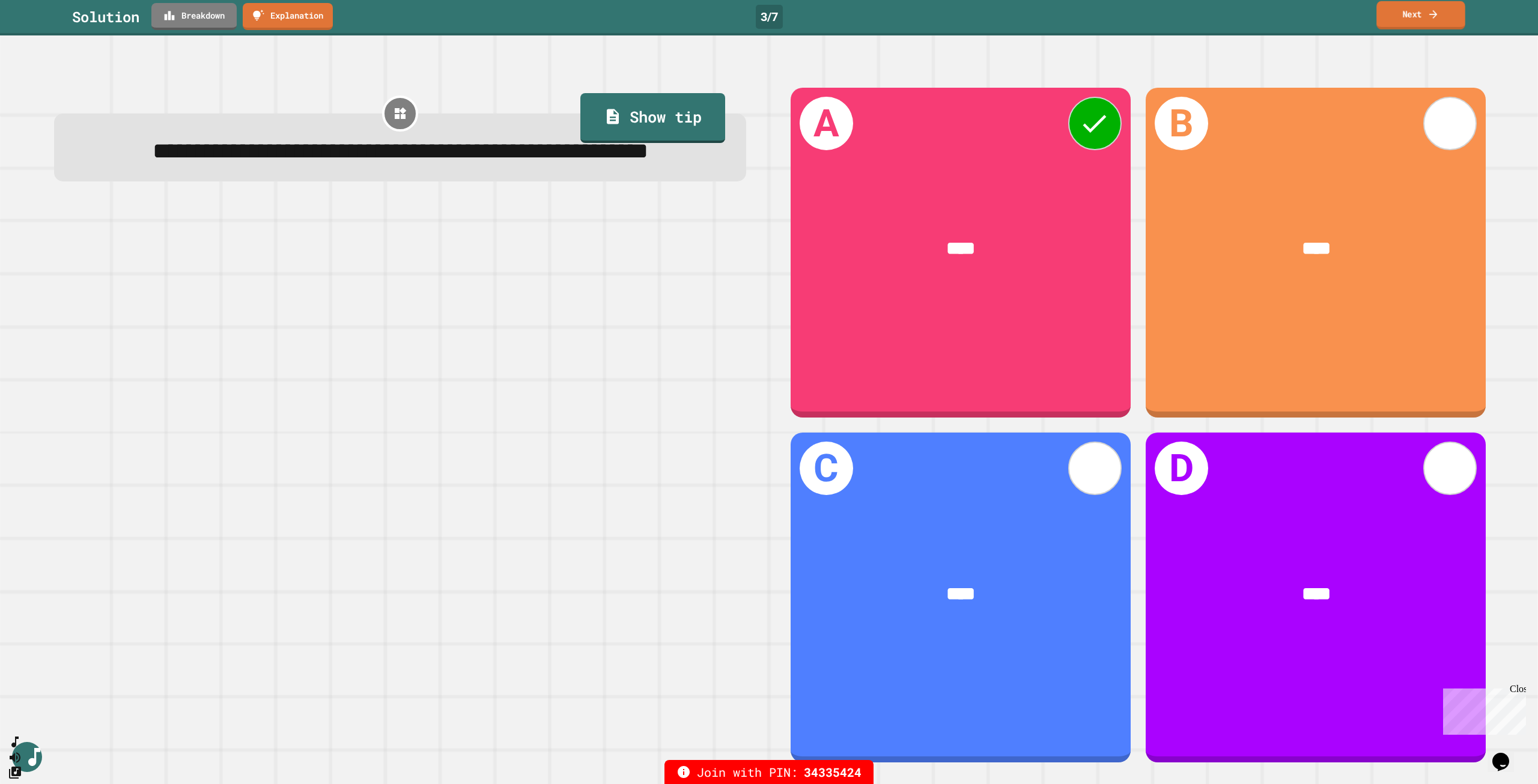
click at [1399, 18] on link "Next" at bounding box center [1421, 16] width 89 height 28
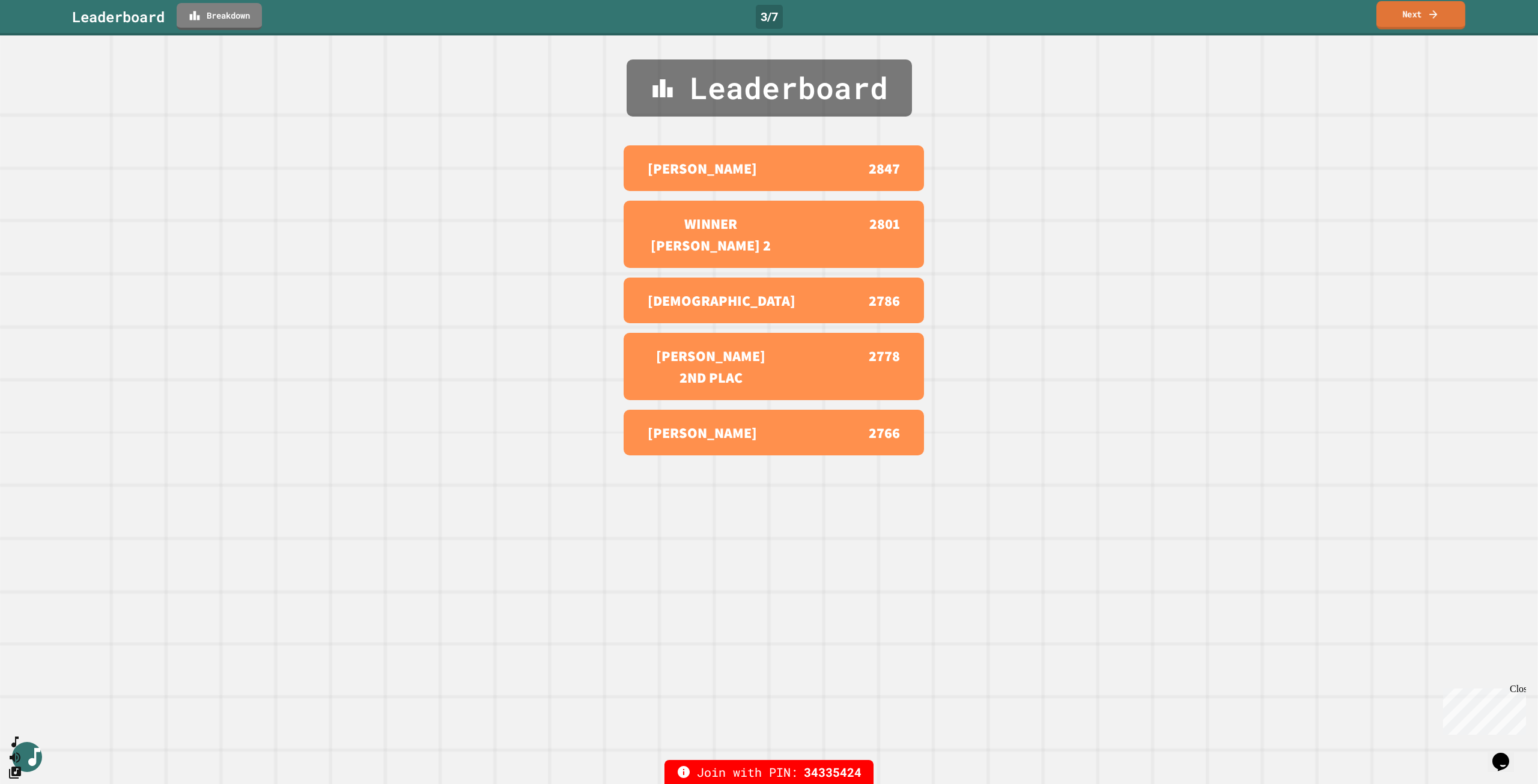
click at [1399, 18] on link "Next" at bounding box center [1421, 16] width 89 height 28
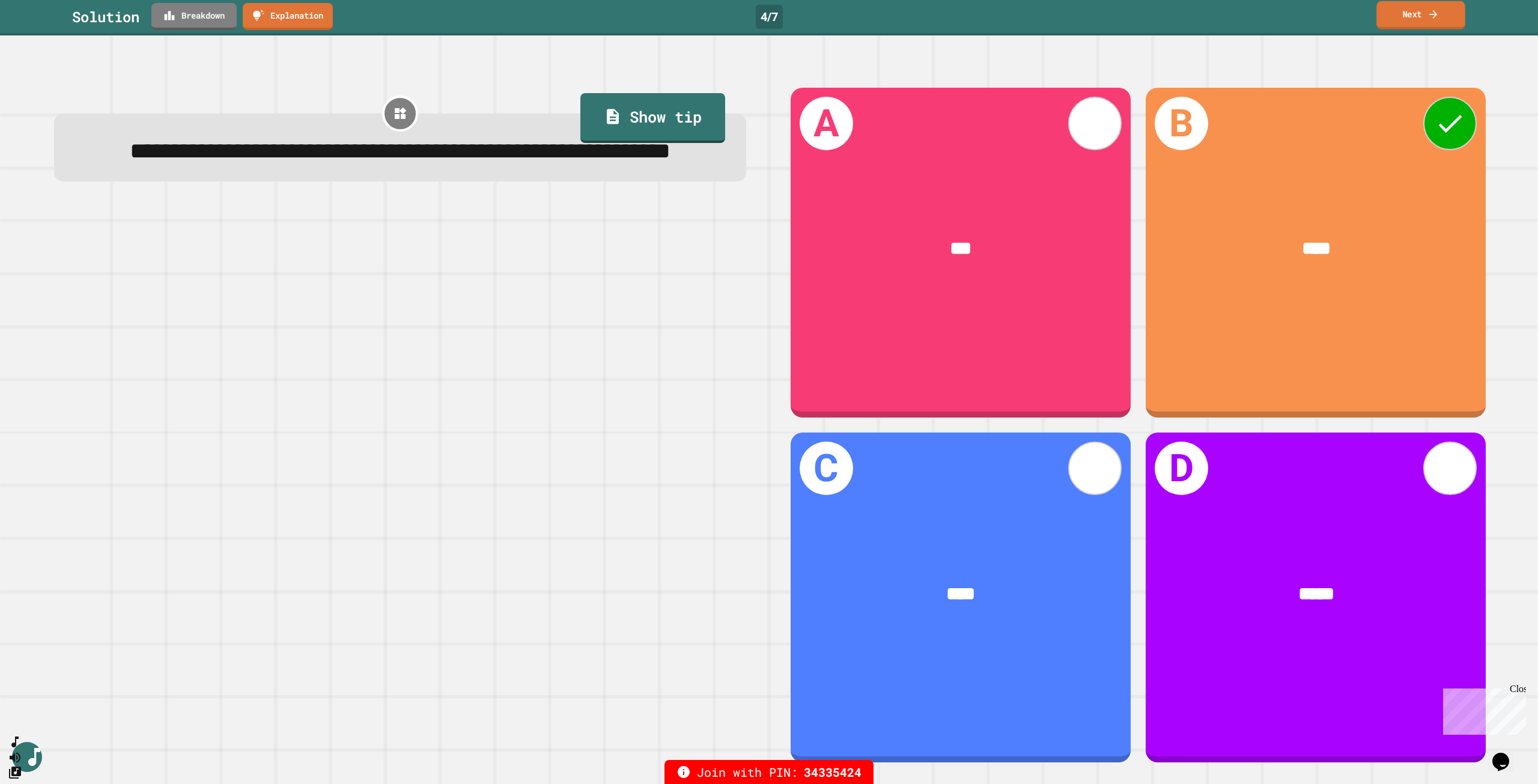
click at [1415, 18] on link "Next" at bounding box center [1421, 16] width 89 height 28
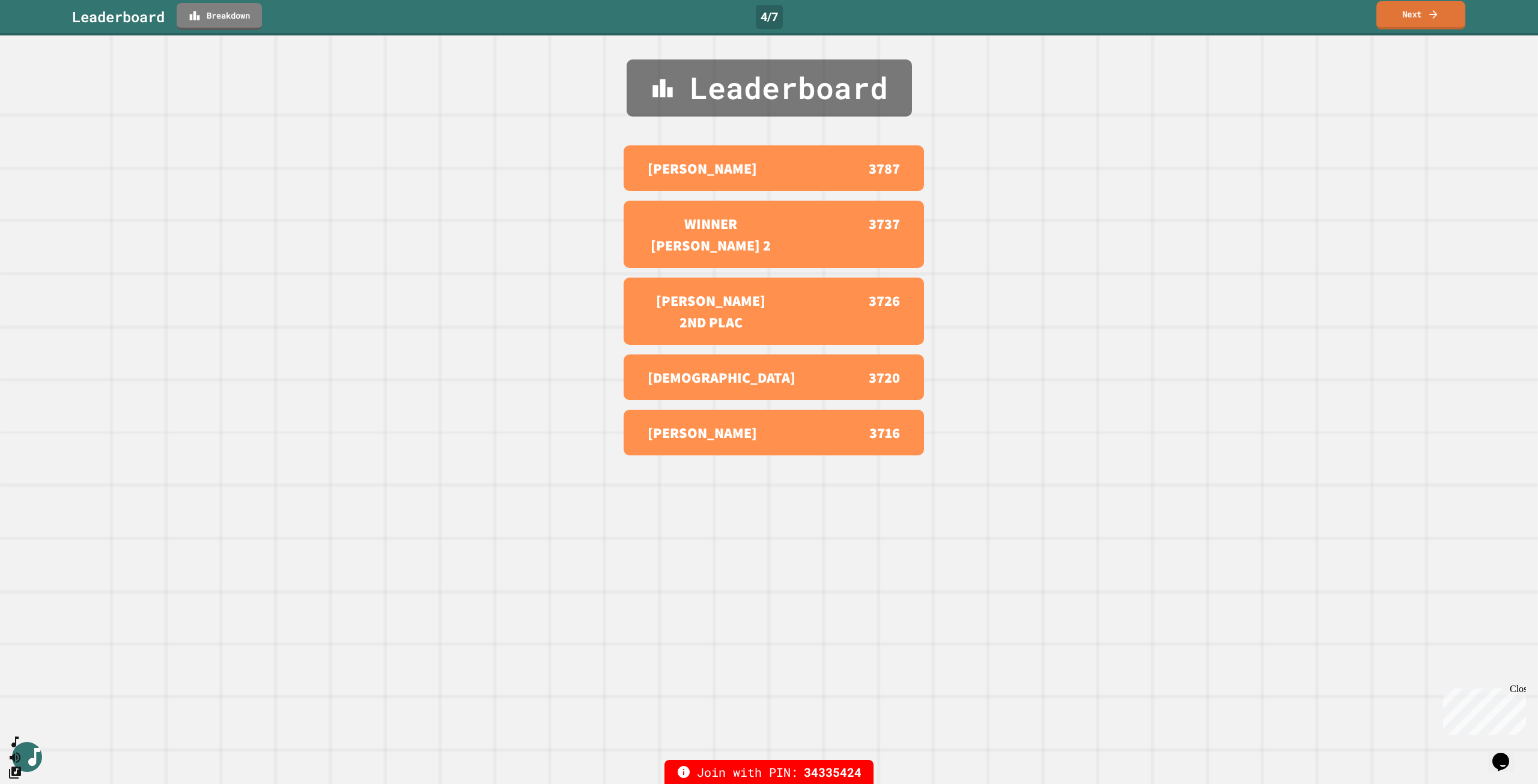
click at [1414, 12] on link "Next" at bounding box center [1421, 16] width 89 height 28
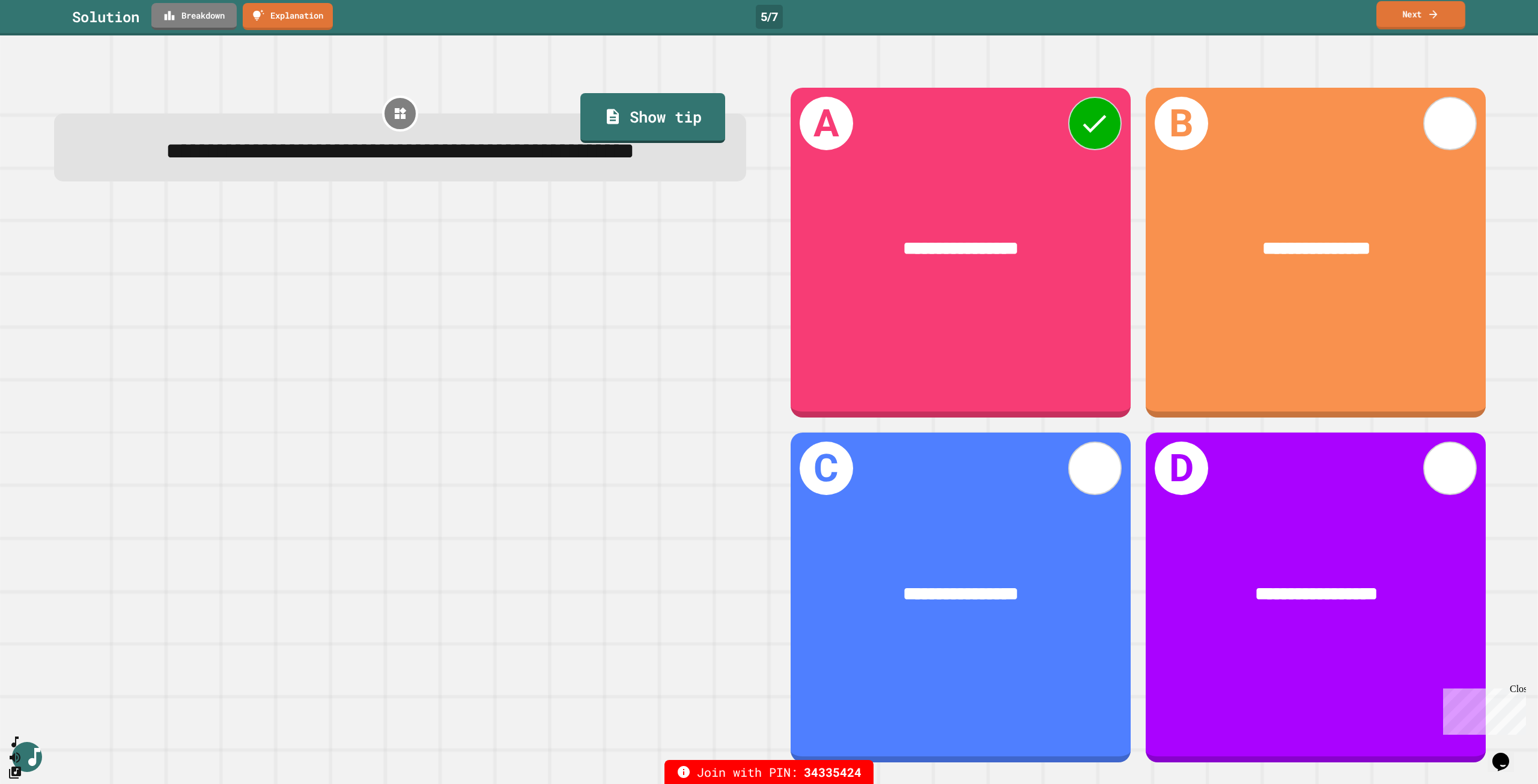
click at [1397, 21] on link "Next" at bounding box center [1421, 16] width 89 height 28
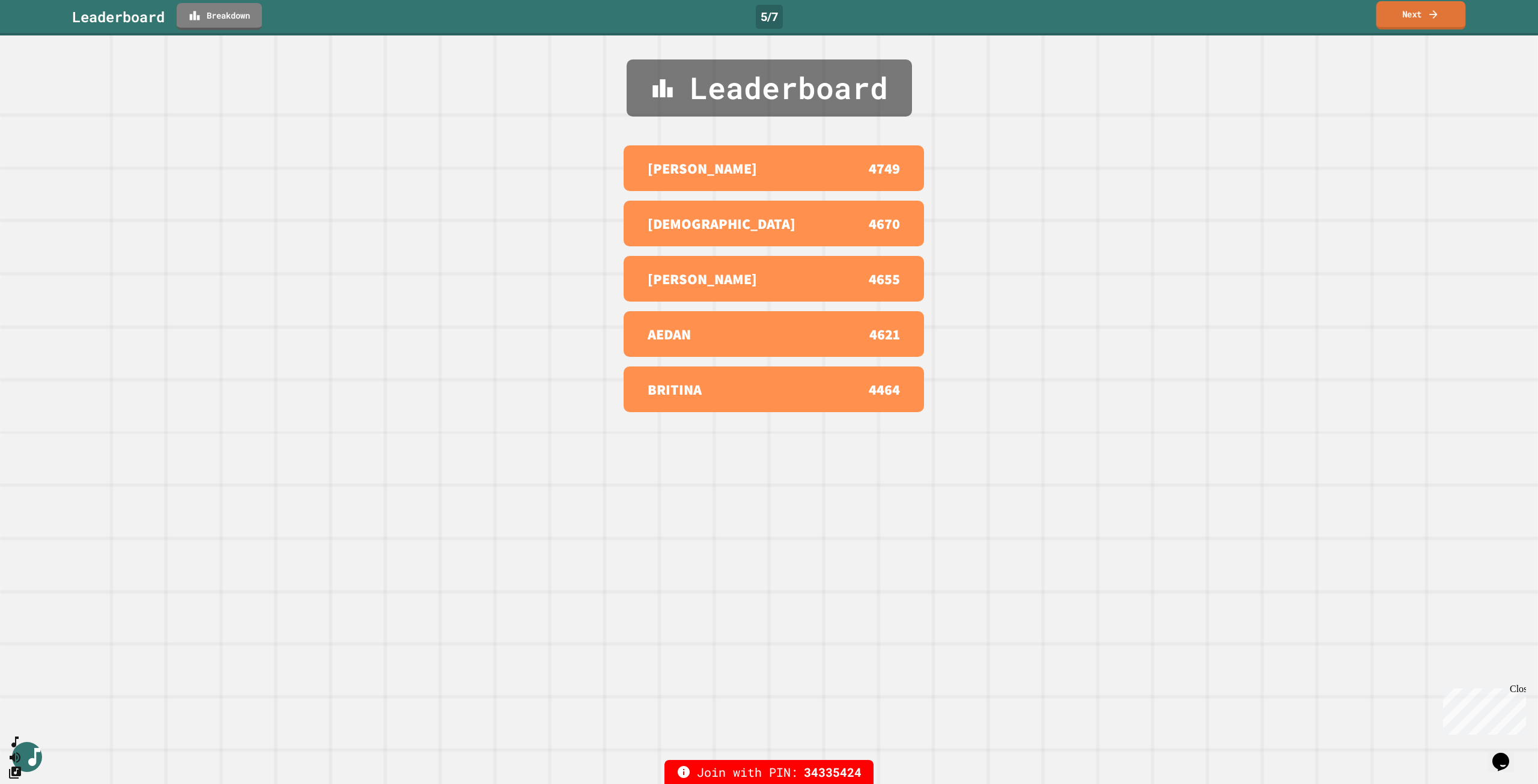
click at [1414, 15] on link "Next" at bounding box center [1421, 16] width 90 height 28
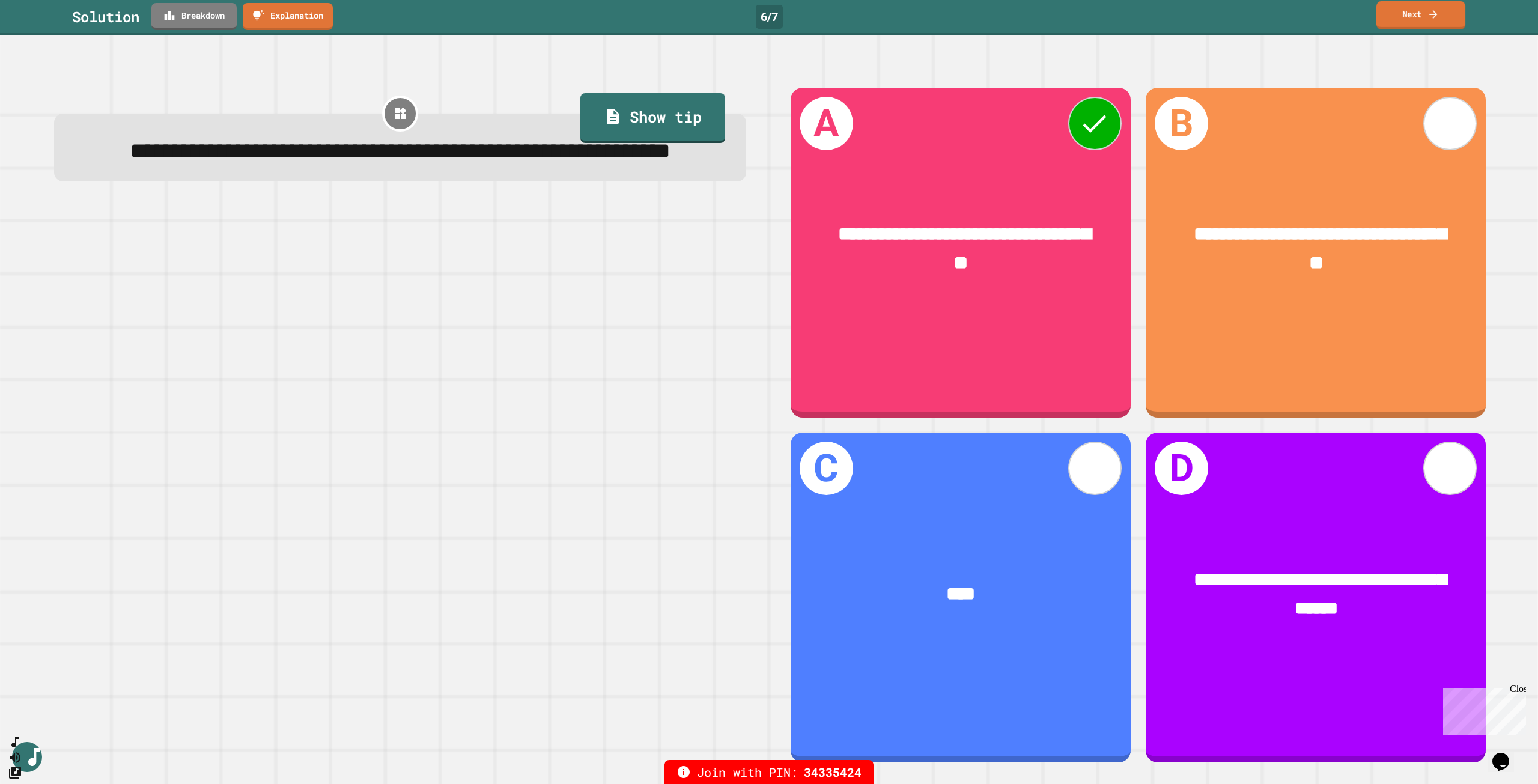
click at [1424, 10] on link "Next" at bounding box center [1421, 16] width 89 height 28
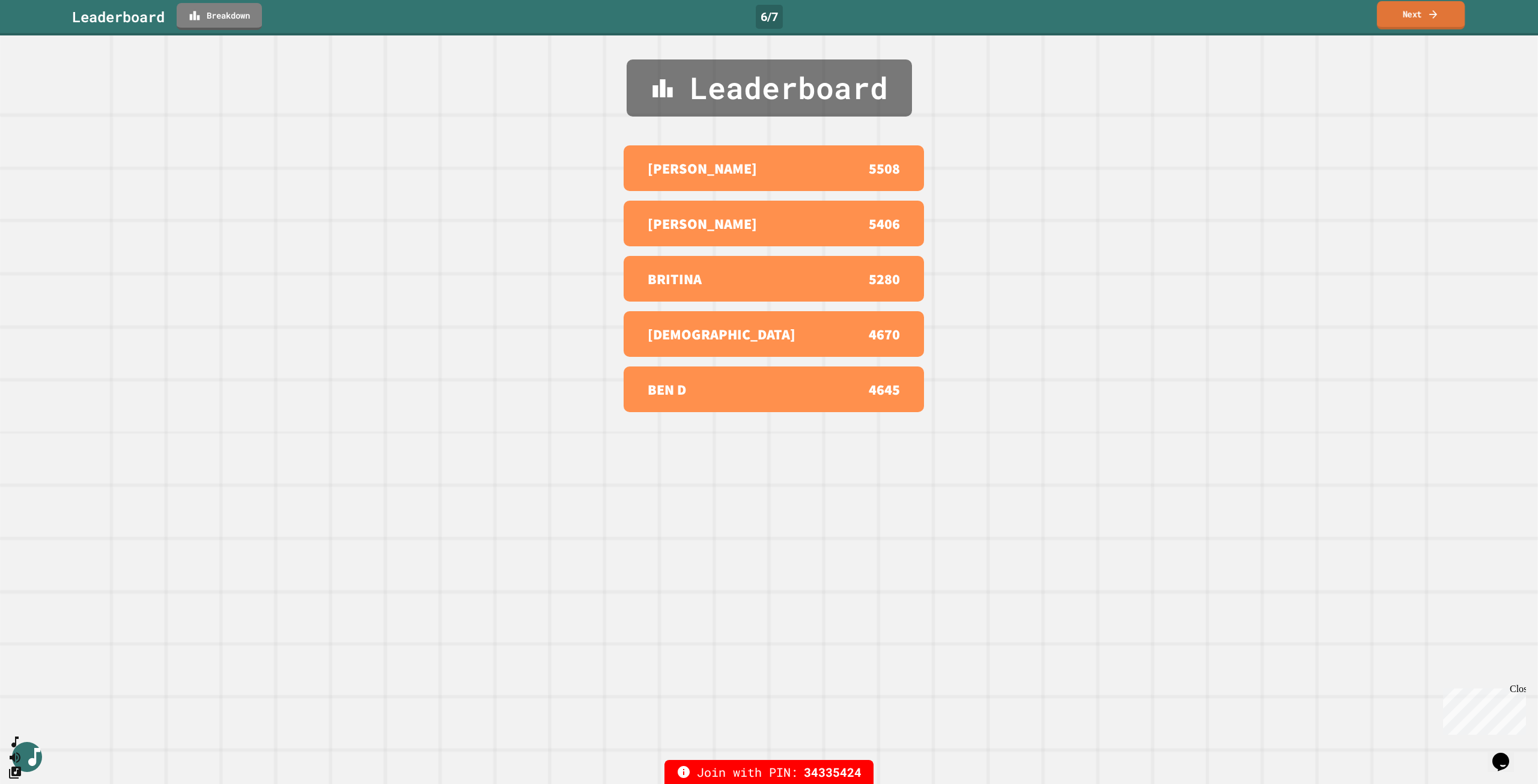
click at [1412, 18] on link "Next" at bounding box center [1420, 16] width 87 height 28
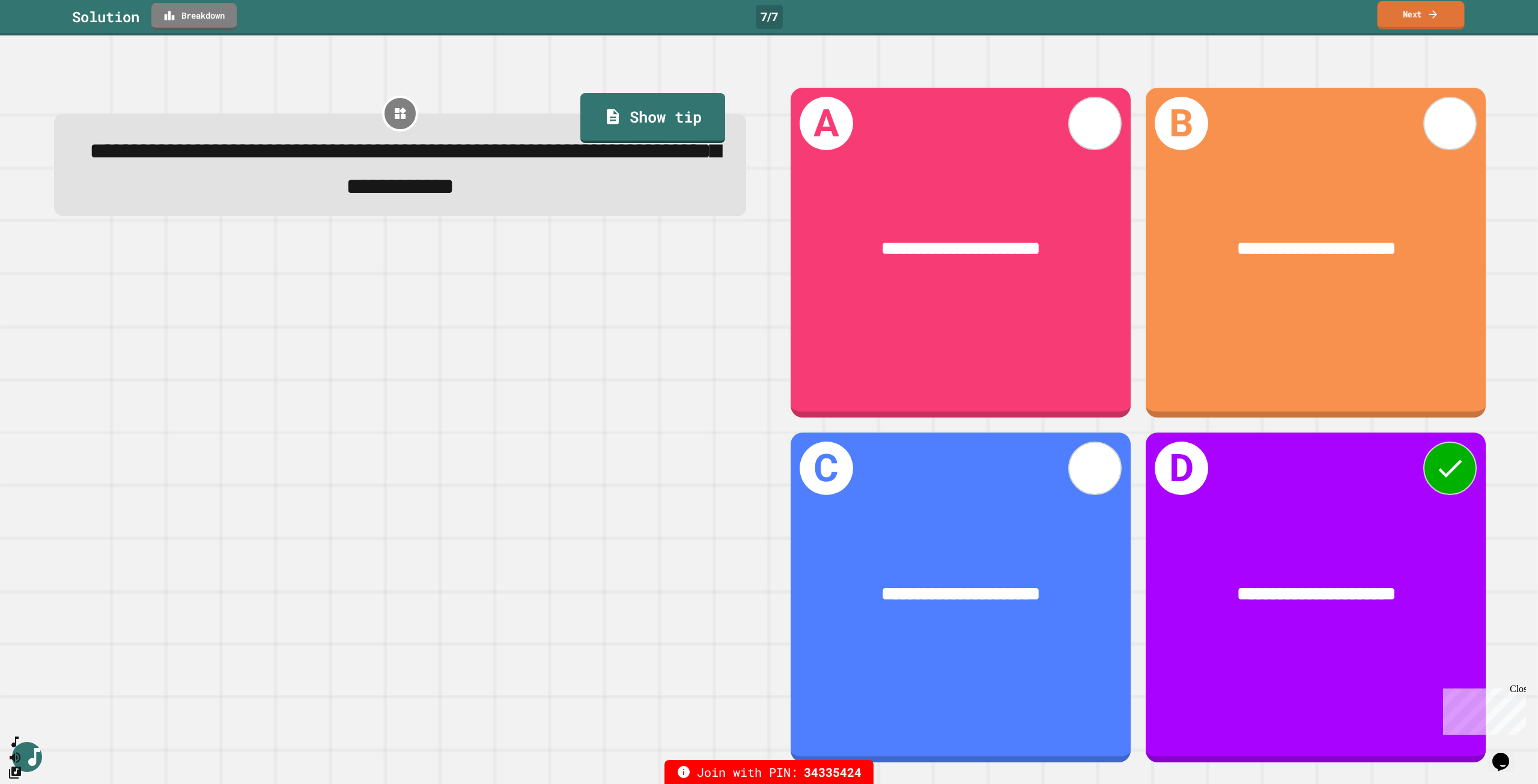
click at [1421, 16] on link "Next" at bounding box center [1420, 16] width 87 height 28
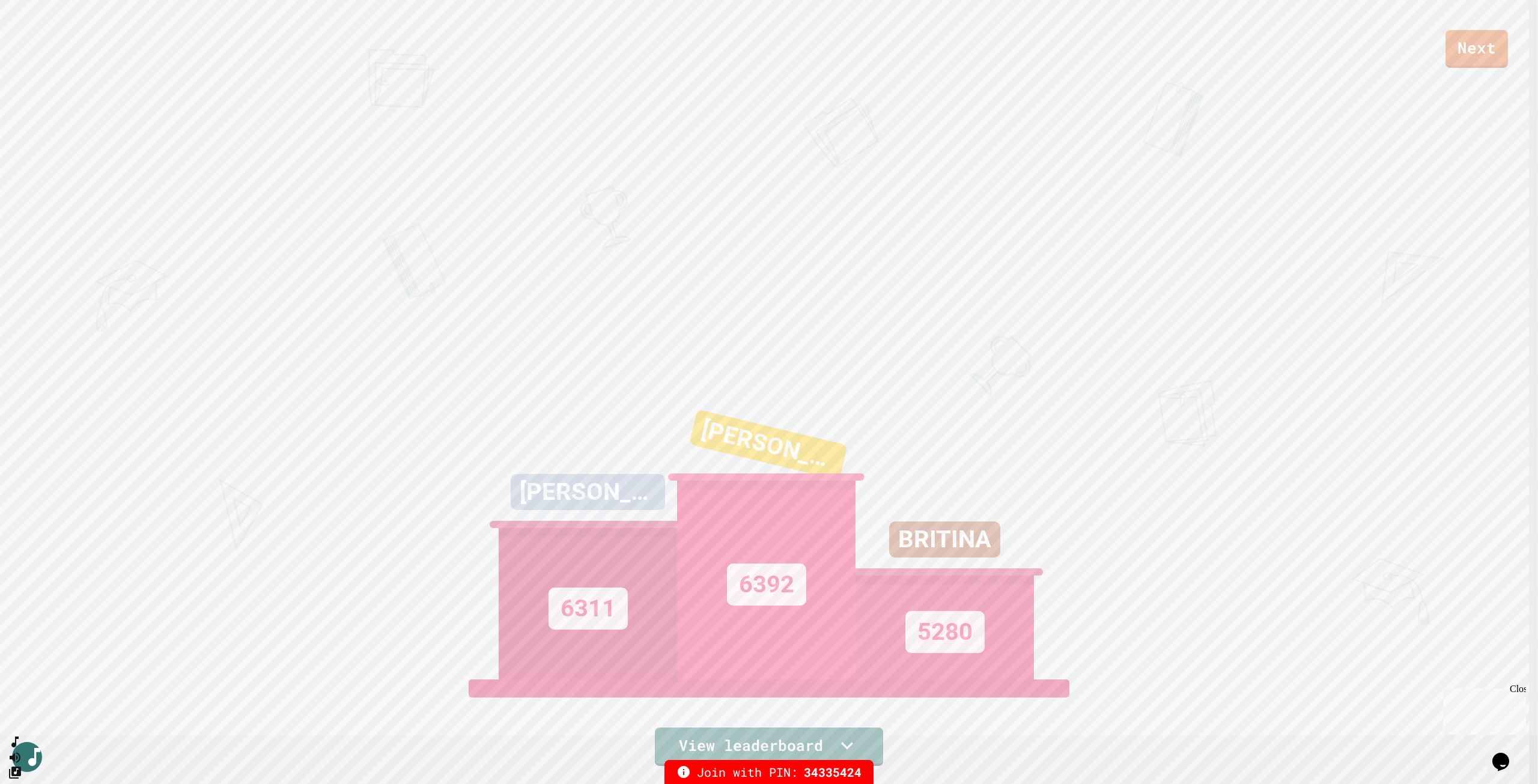
click at [0, 99] on div "Next [PERSON_NAME] 6311 [PERSON_NAME] 6392 [DEMOGRAPHIC_DATA] 5280 View leaderb…" at bounding box center [769, 392] width 1538 height 784
click at [405, 150] on div "Next [PERSON_NAME] 6311 [PERSON_NAME] 6392 [DEMOGRAPHIC_DATA] 5280 View leaderb…" at bounding box center [769, 392] width 1538 height 784
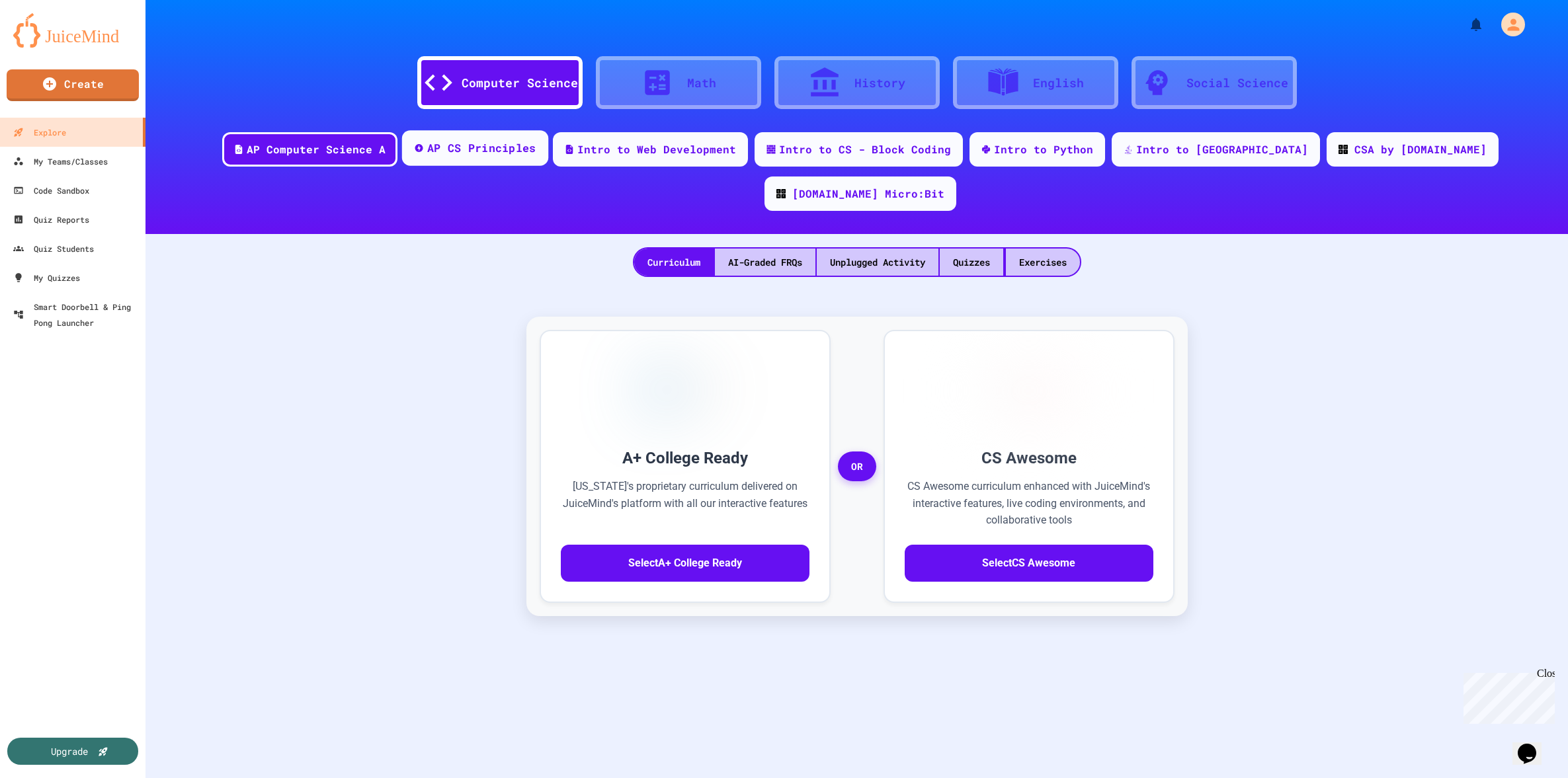
click at [455, 153] on div "AP CS Principles" at bounding box center [481, 148] width 109 height 16
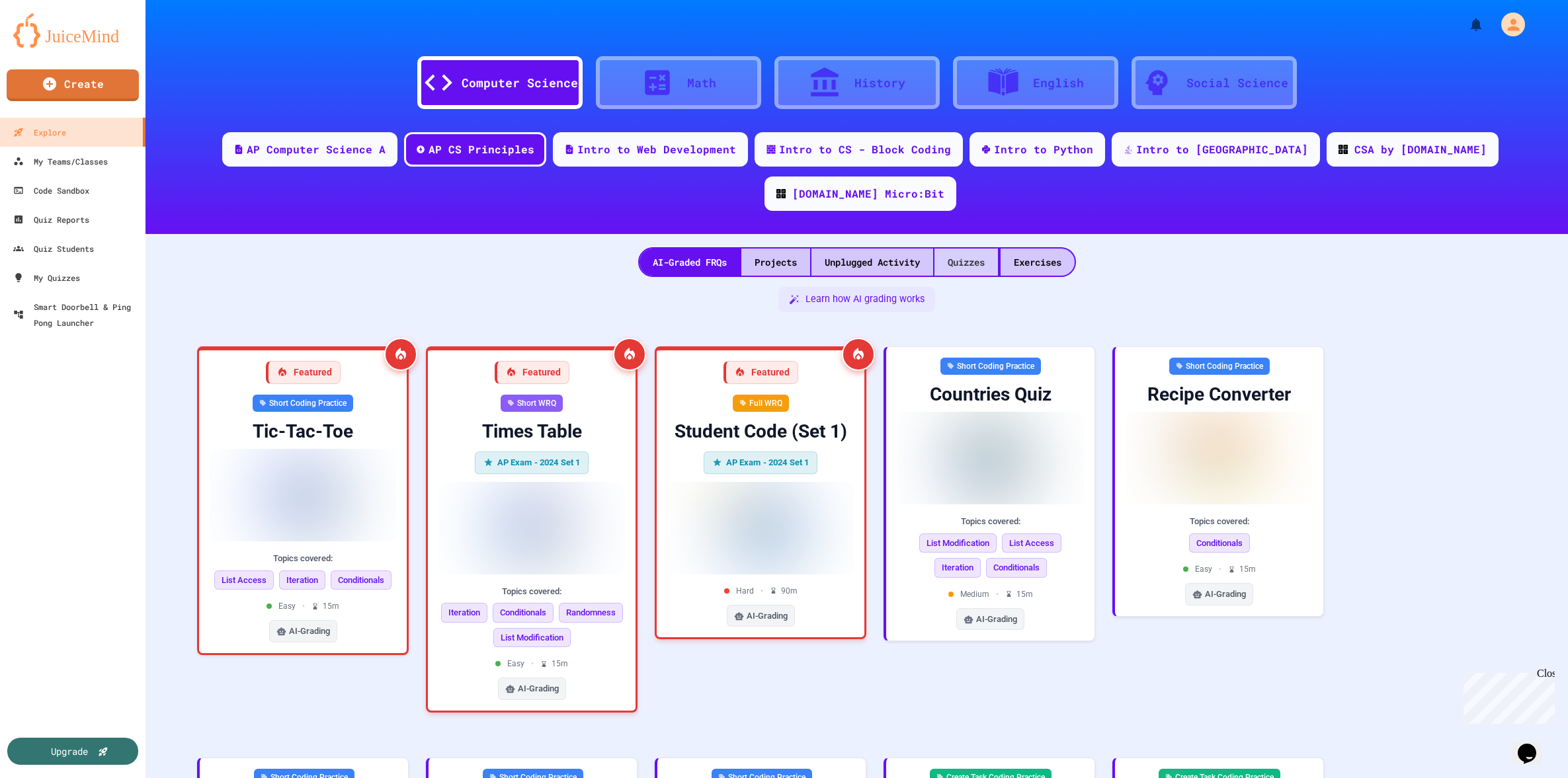
click at [967, 249] on div "Quizzes" at bounding box center [966, 262] width 63 height 27
